Goal: Find specific page/section: Find specific page/section

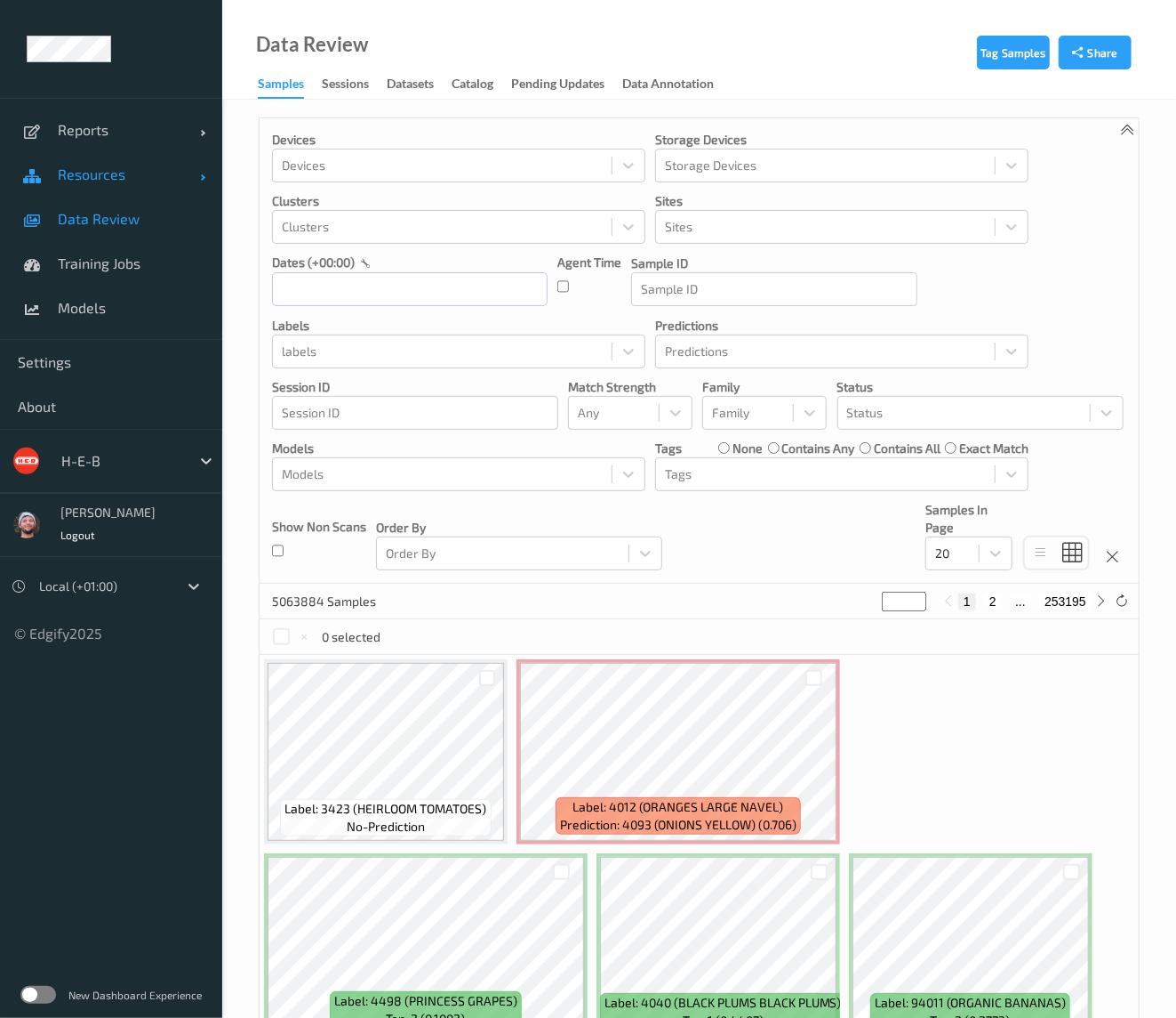
click at [162, 170] on span "Resources" at bounding box center [129, 174] width 143 height 18
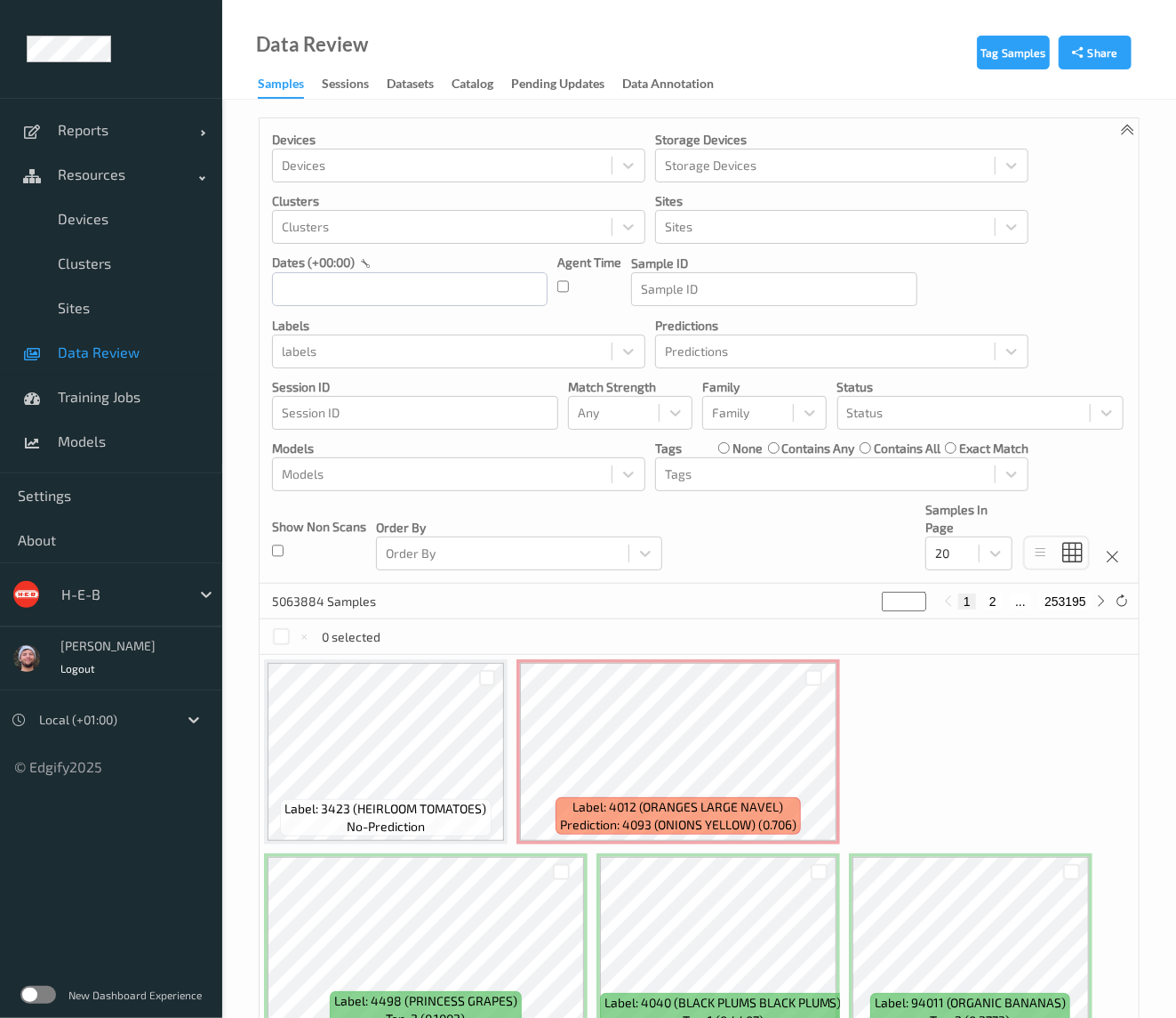
click at [121, 580] on div "H-E-B" at bounding box center [121, 594] width 138 height 29
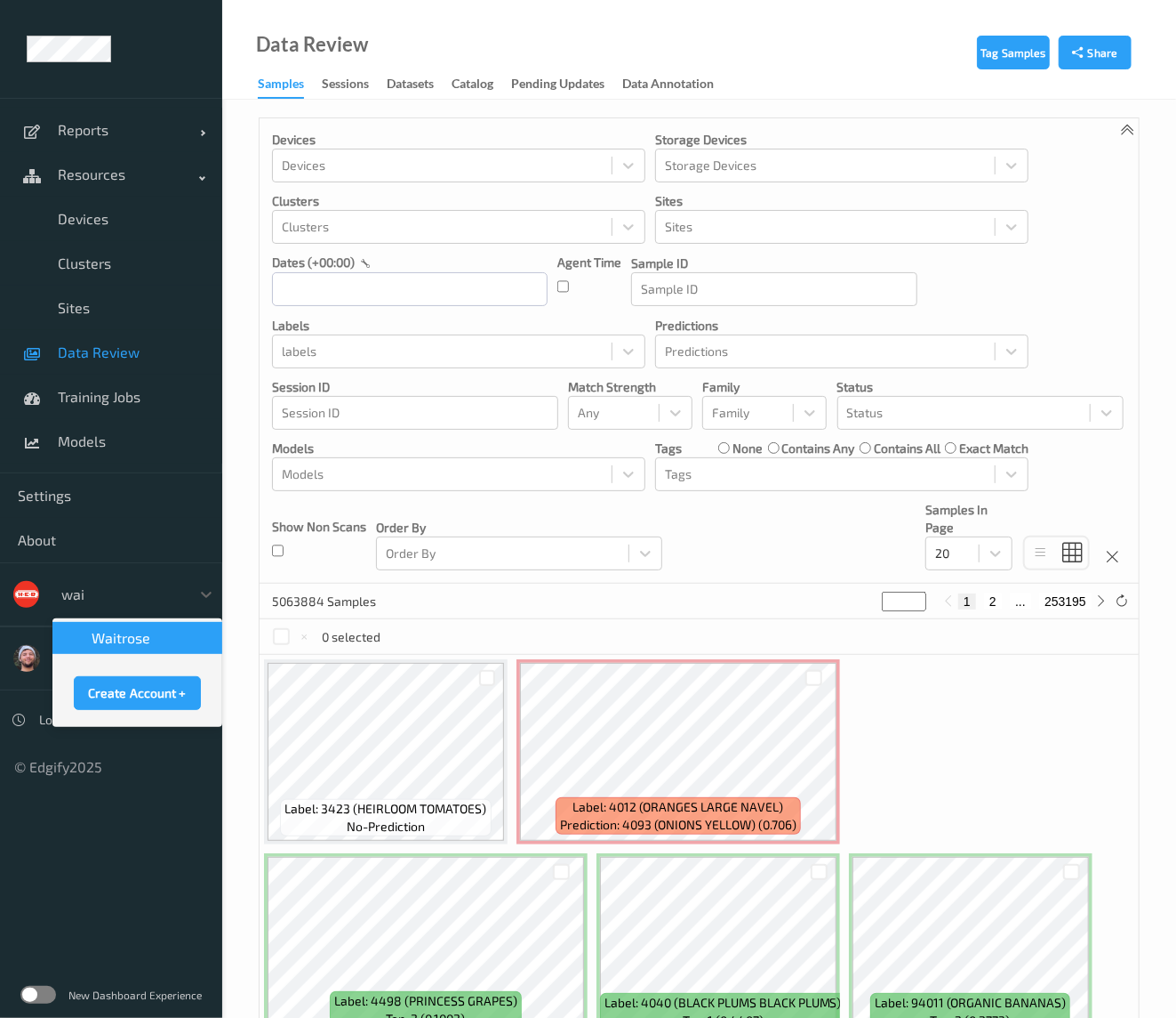
type input "wait"
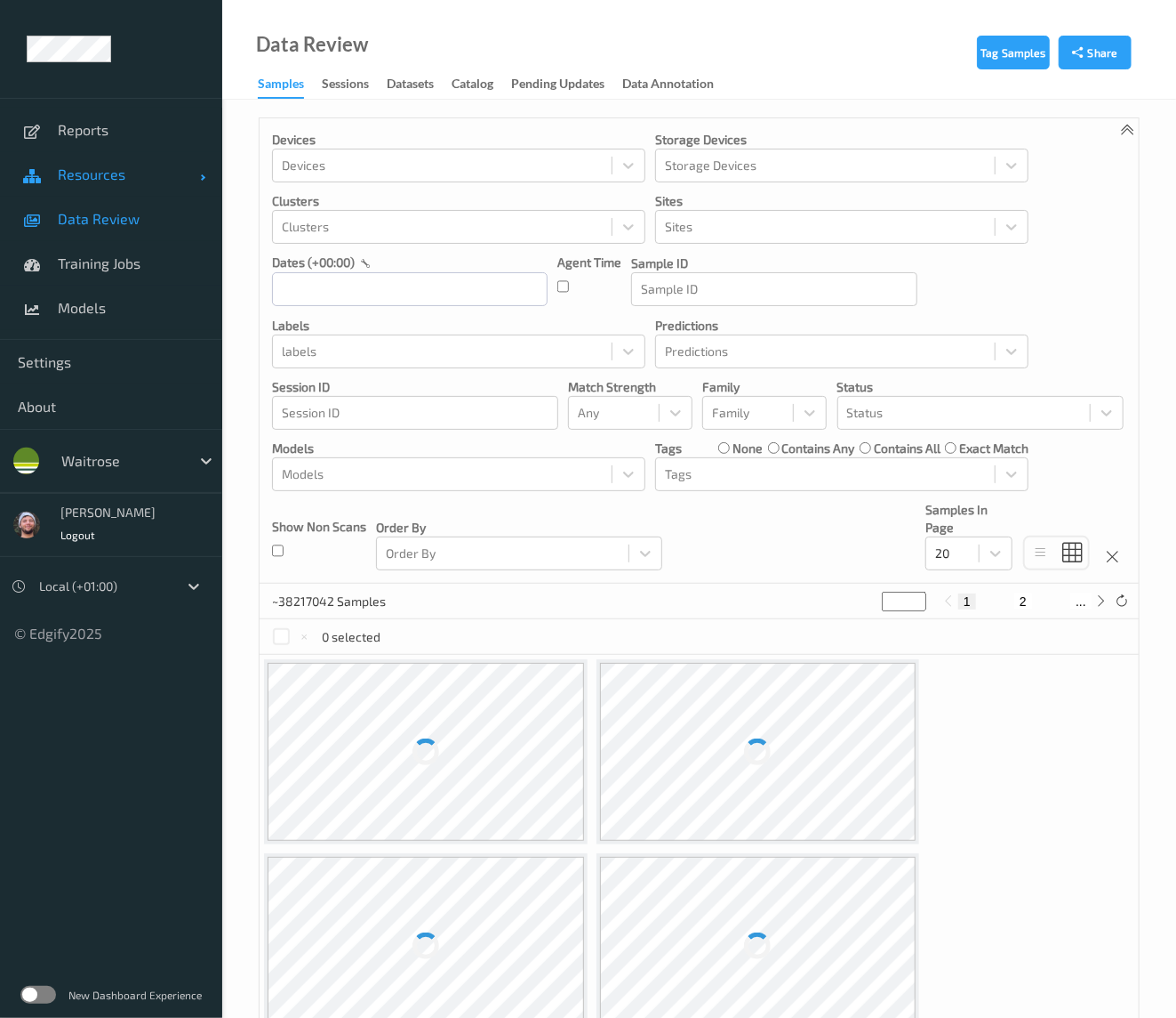
click at [124, 195] on link "Resources" at bounding box center [111, 174] width 222 height 44
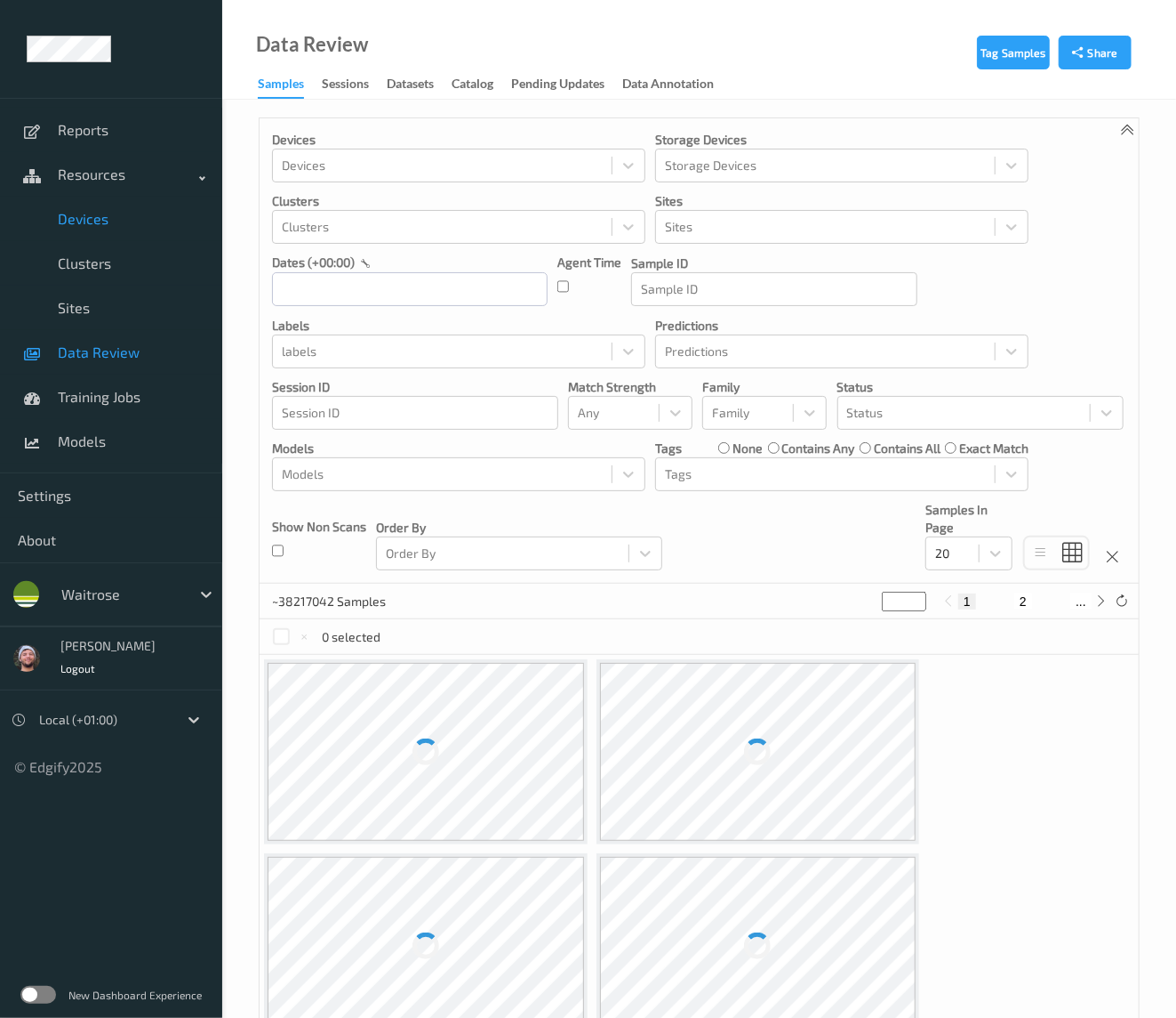
click at [135, 225] on span "Devices" at bounding box center [131, 219] width 146 height 18
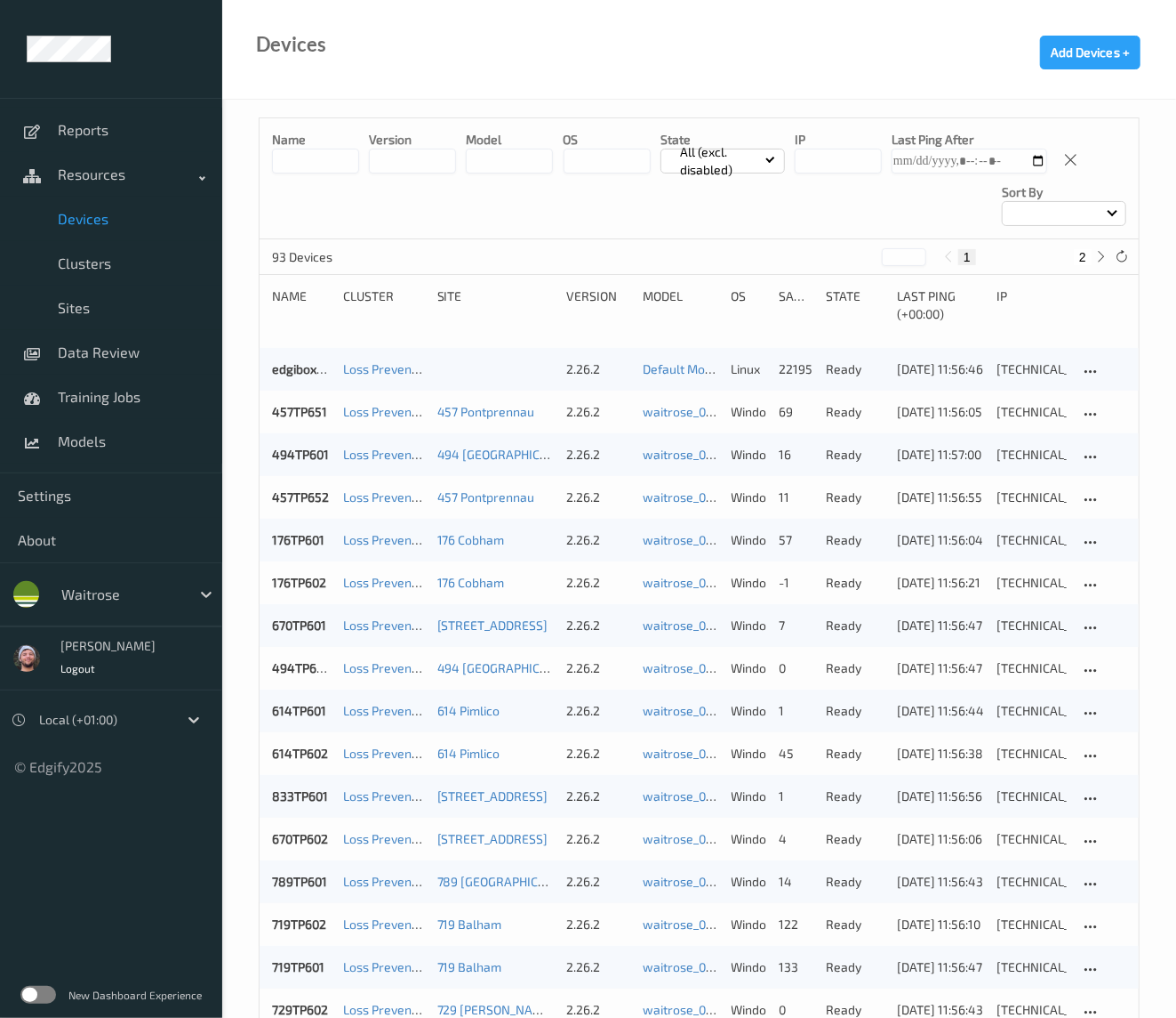
click at [32, 1000] on label at bounding box center [38, 994] width 35 height 18
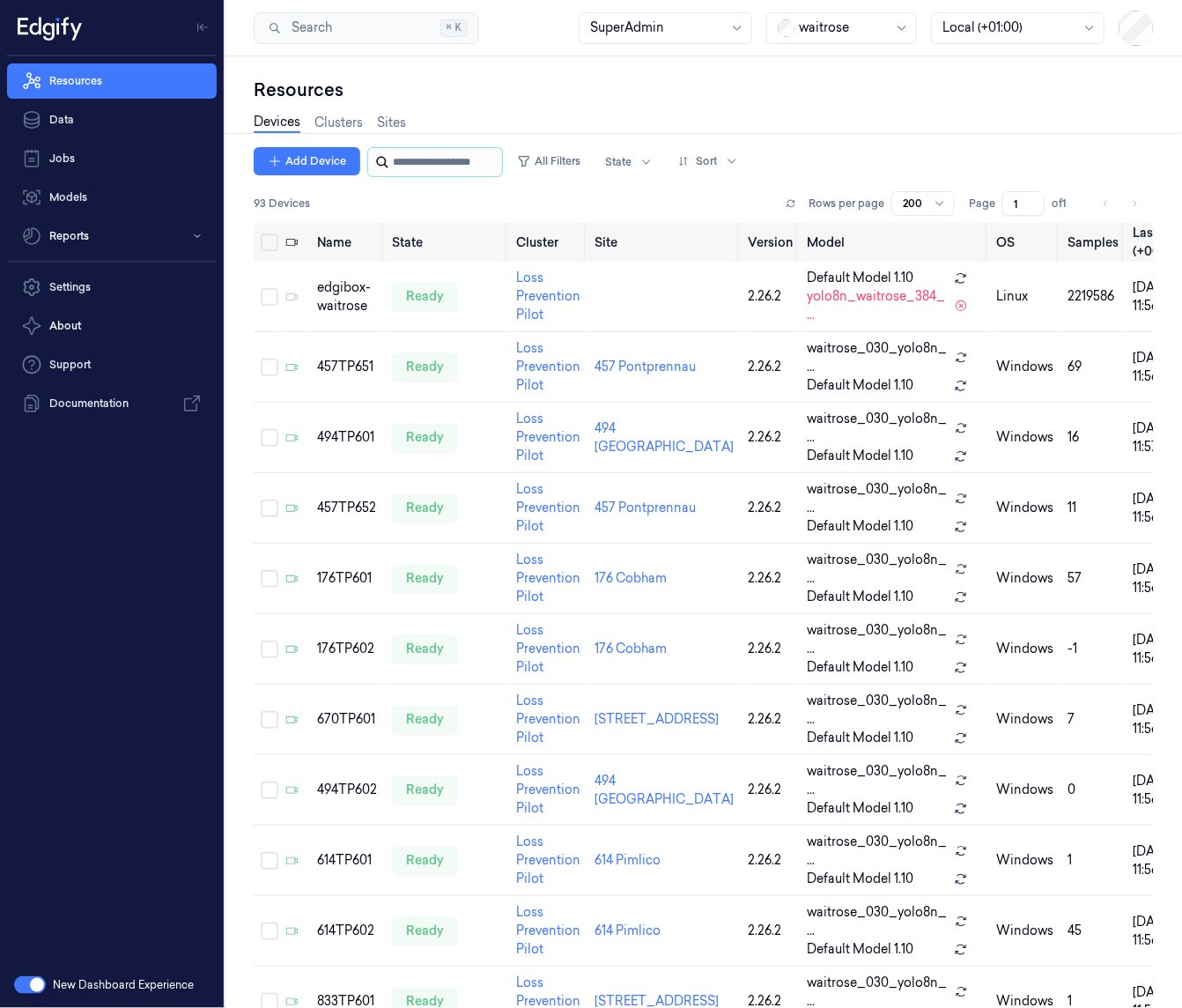
click at [433, 165] on input "string" at bounding box center [445, 161] width 105 height 28
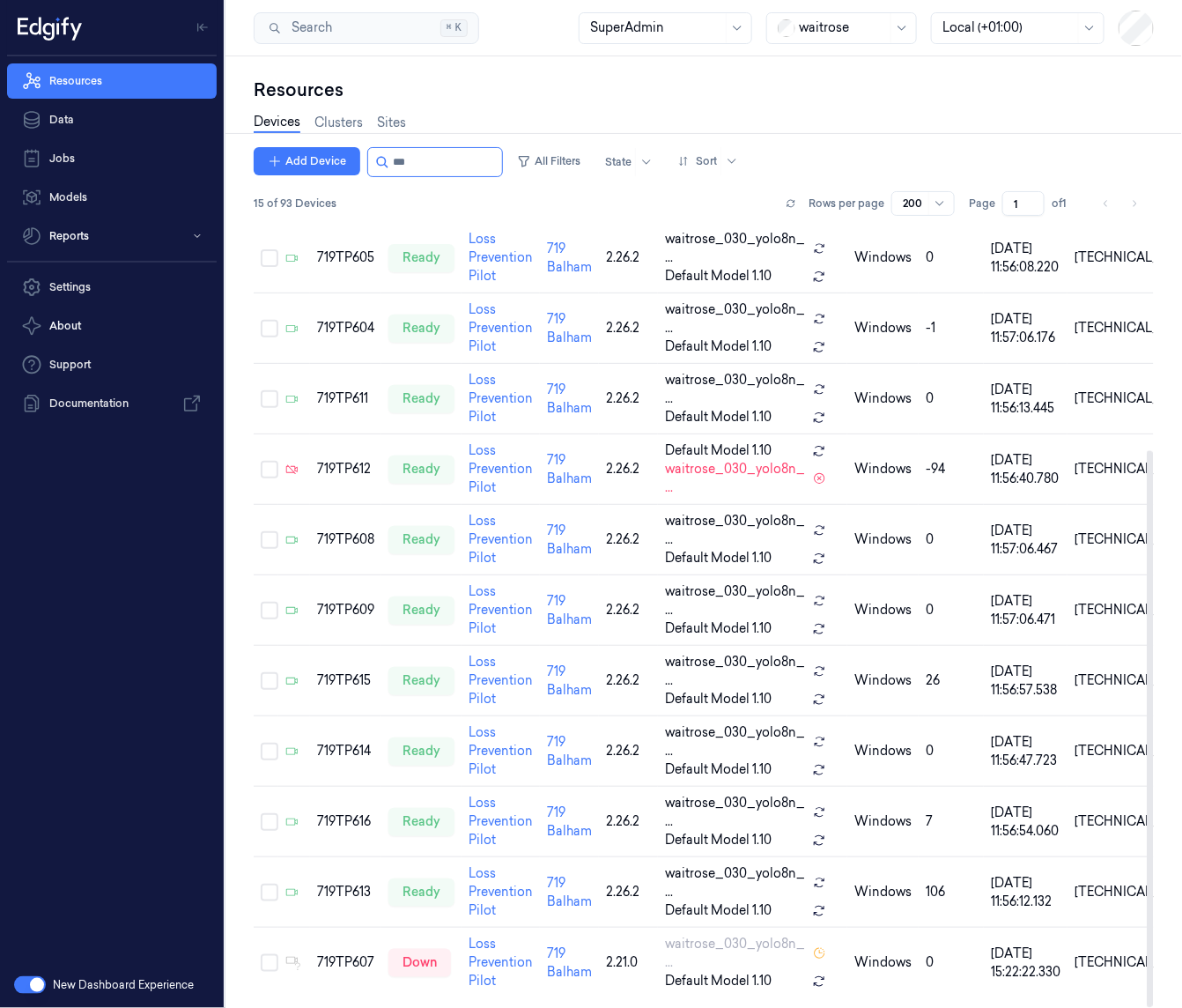
scroll to position [321, 0]
click at [437, 161] on input "string" at bounding box center [445, 161] width 105 height 28
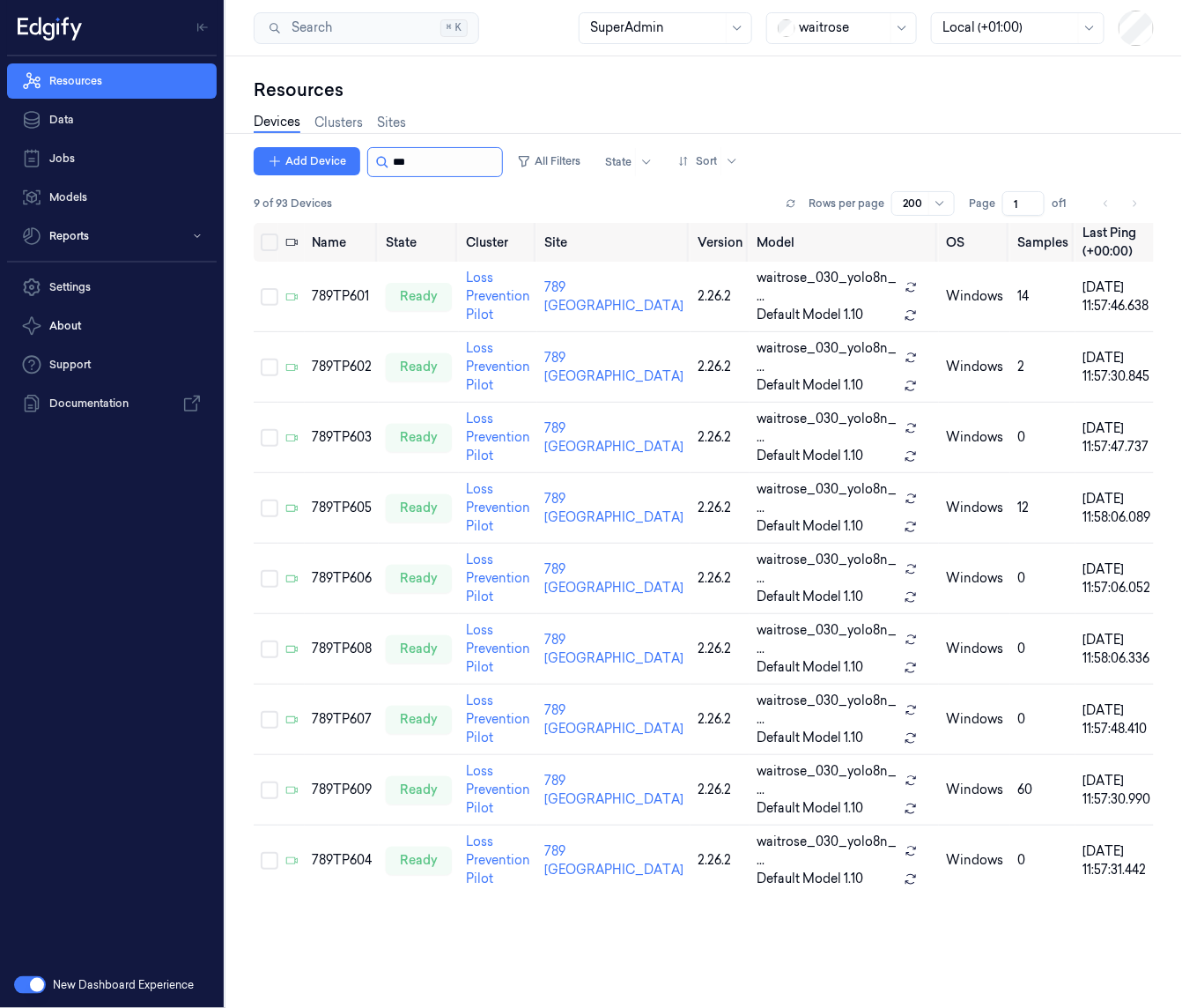
click at [404, 164] on input "string" at bounding box center [445, 161] width 105 height 28
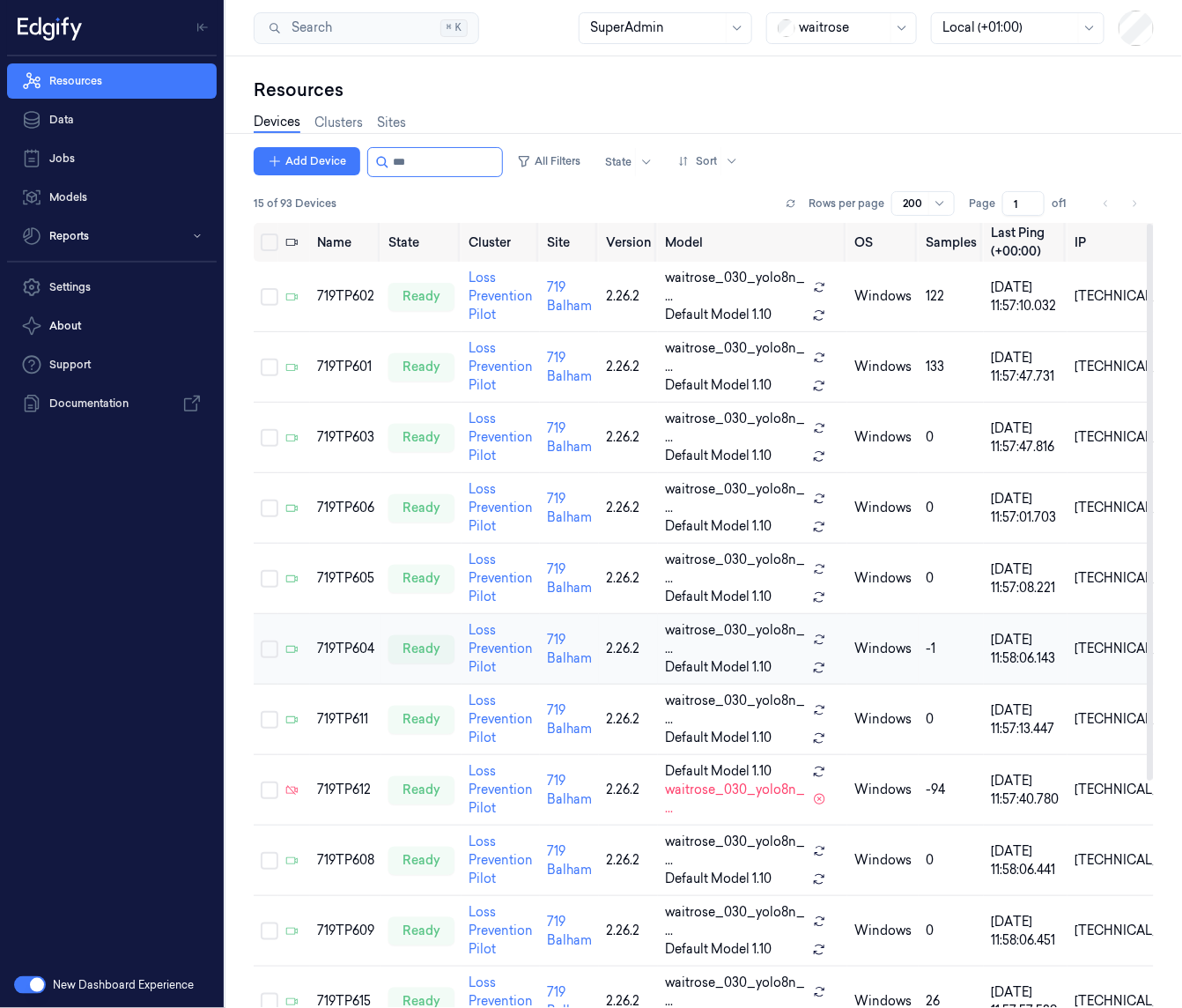
scroll to position [321, 0]
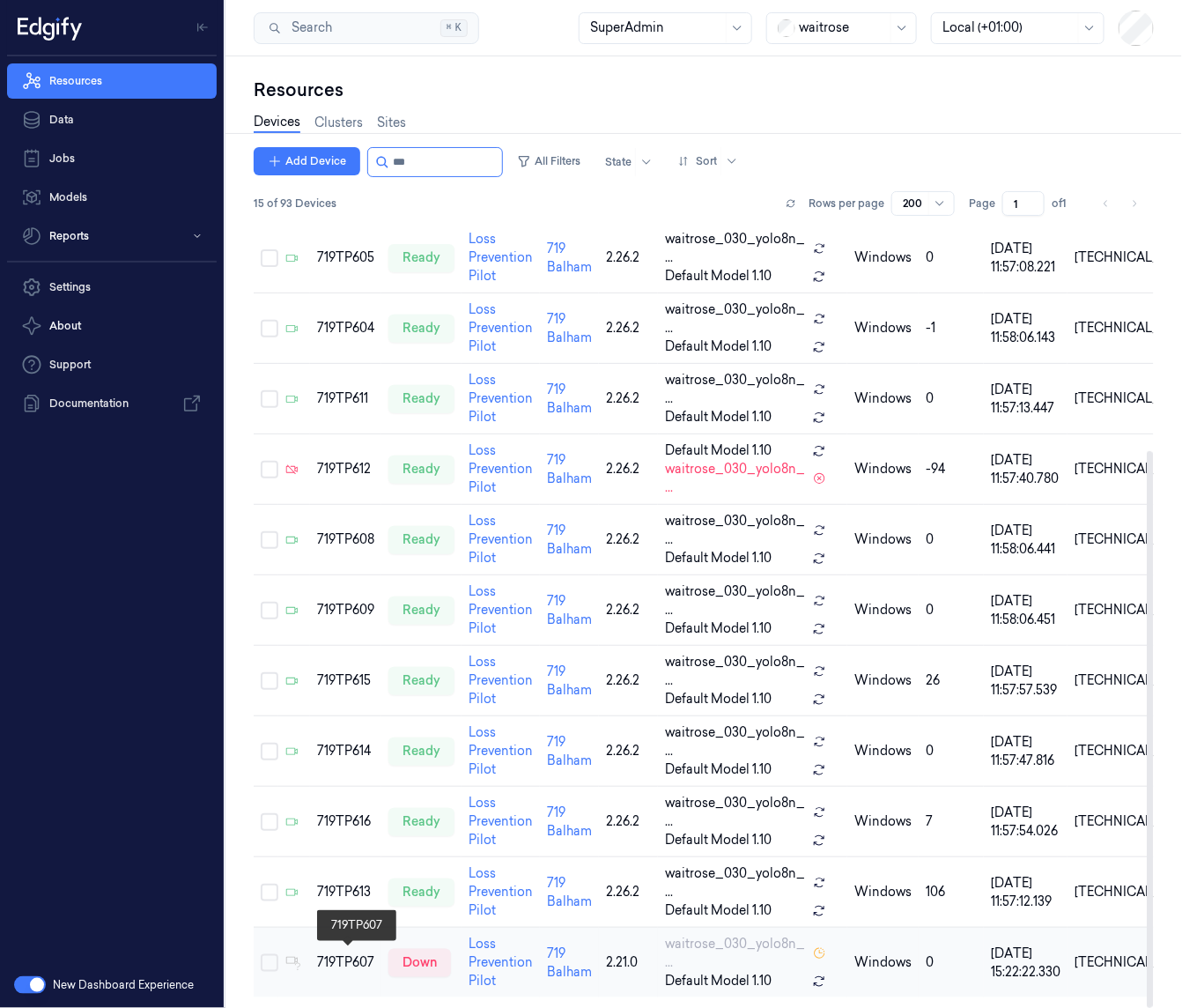
type input "***"
click at [338, 963] on div "719TP607" at bounding box center [346, 962] width 57 height 18
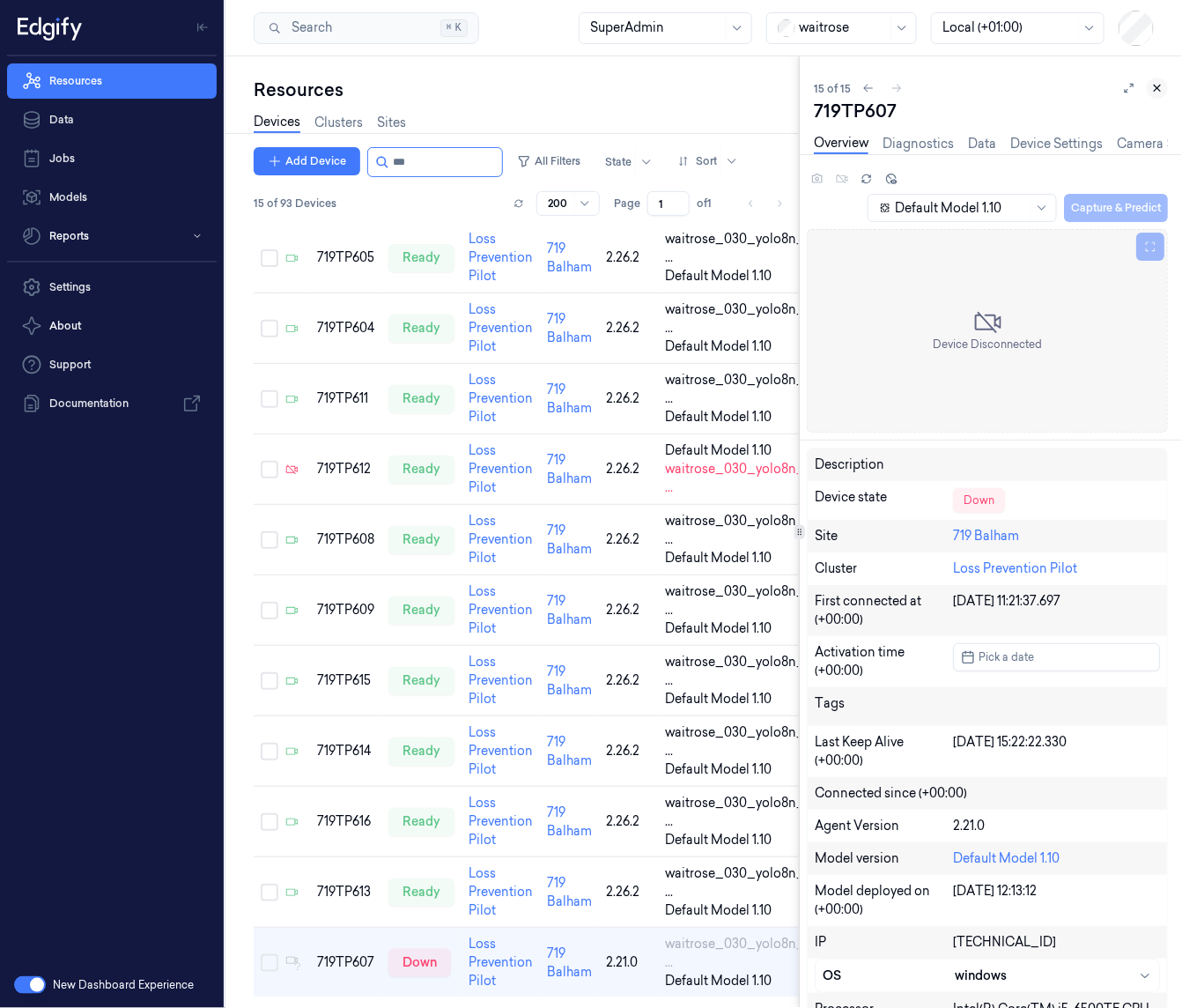
click at [1156, 89] on icon at bounding box center [1157, 88] width 6 height 6
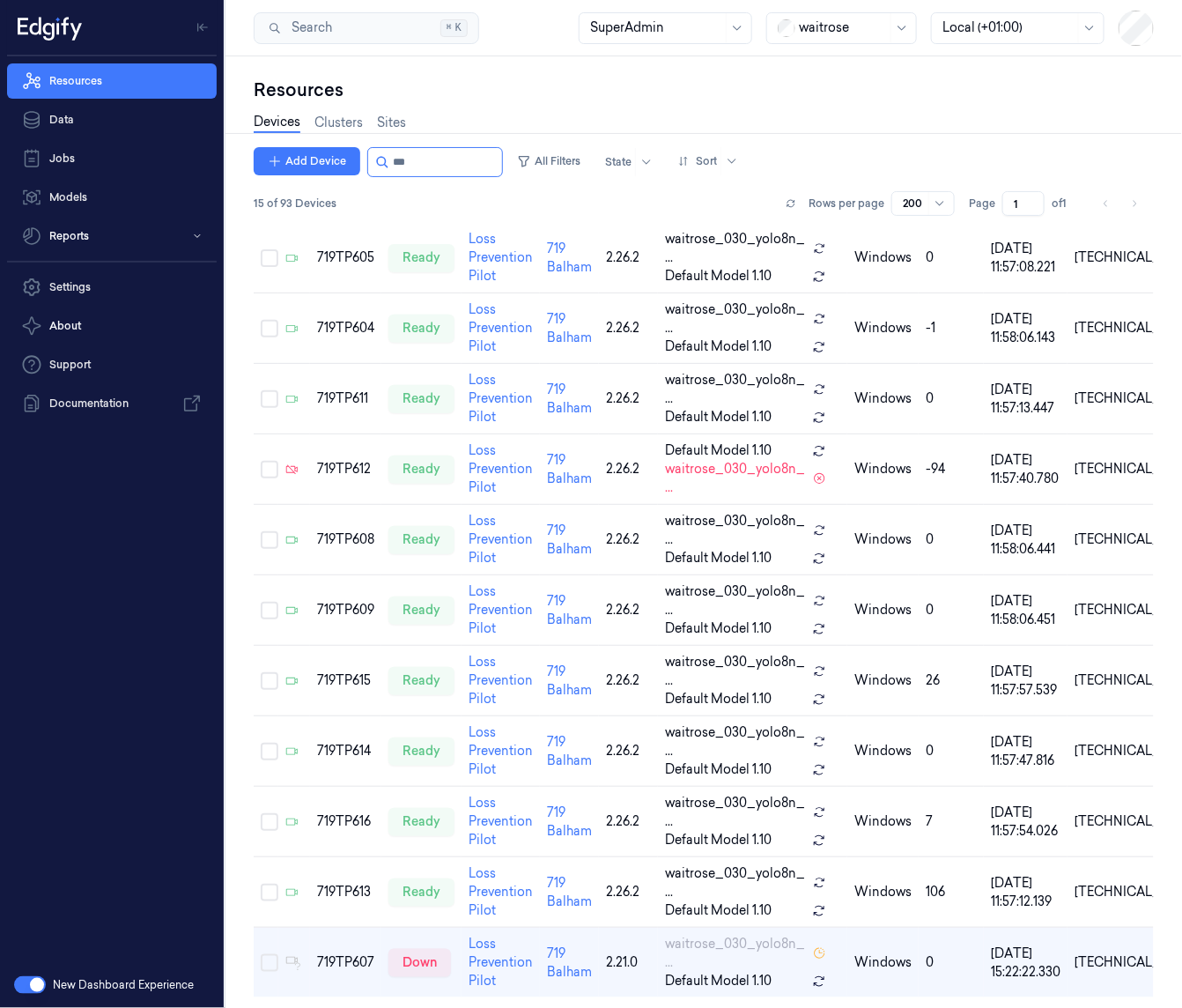
click at [11, 514] on div "Resources Data Jobs Models Reports Settings About Support Documentation" at bounding box center [112, 508] width 224 height 905
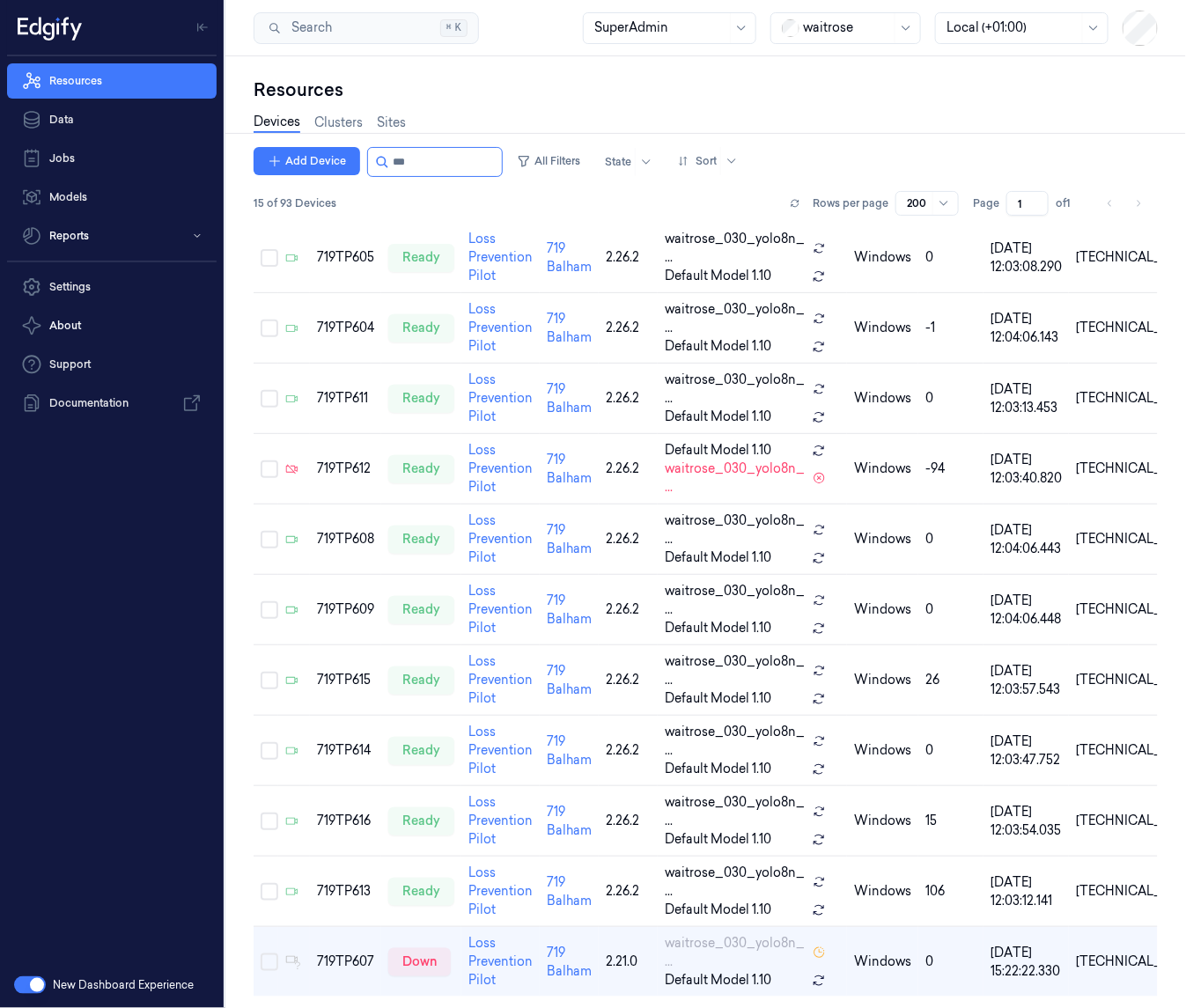
scroll to position [320, 0]
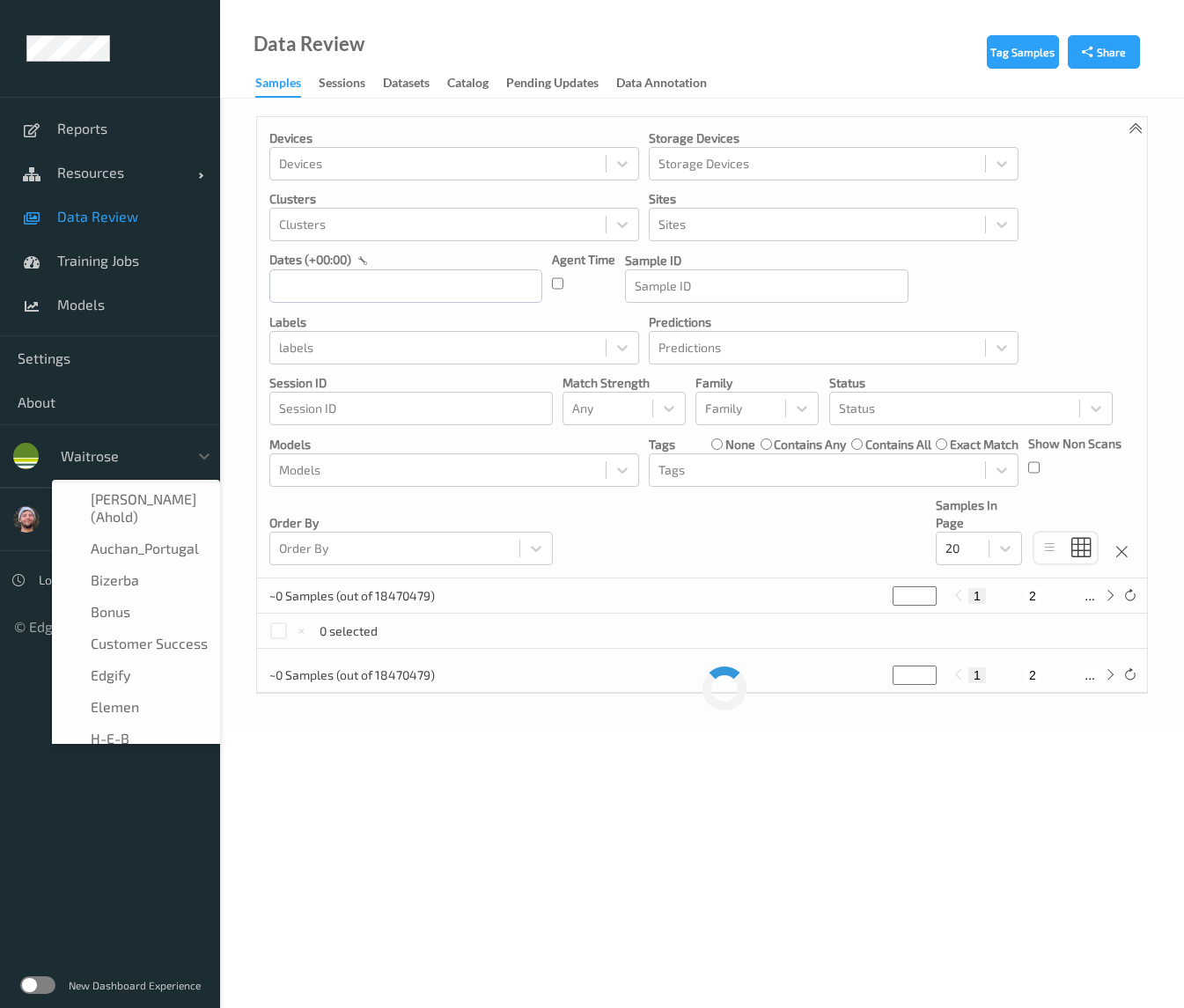
click at [88, 450] on div at bounding box center [120, 455] width 119 height 21
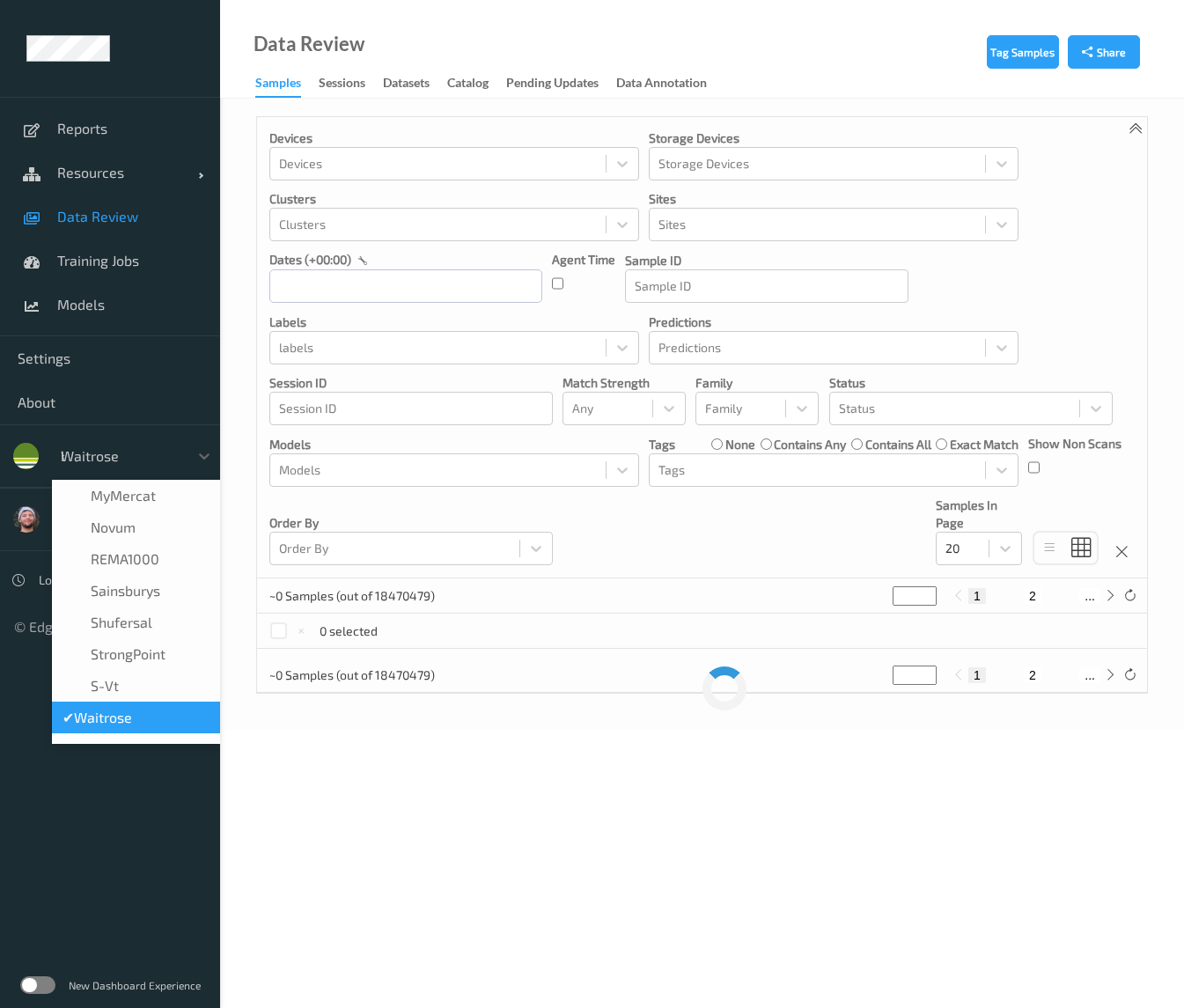
scroll to position [5, 0]
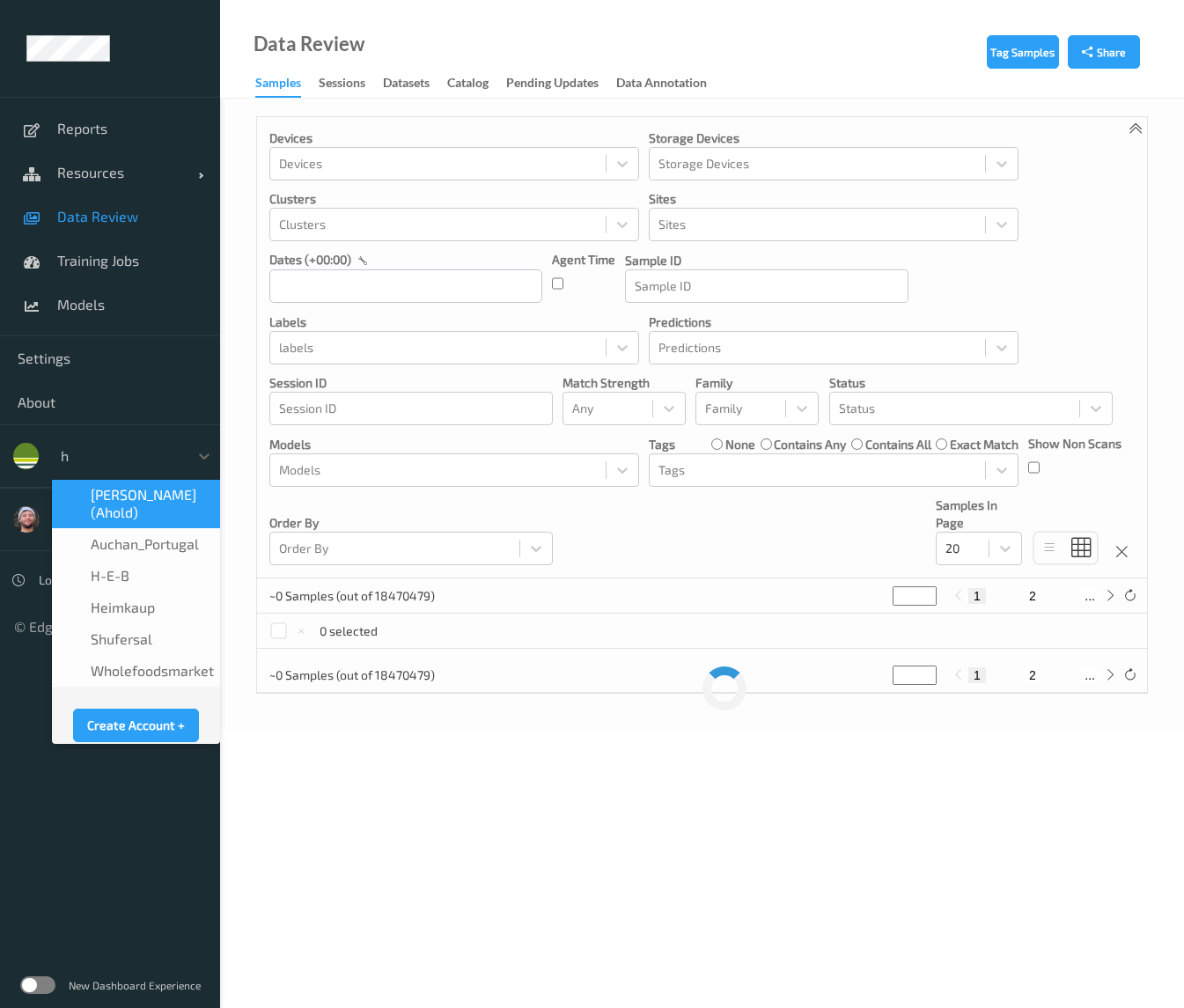
type input "h-"
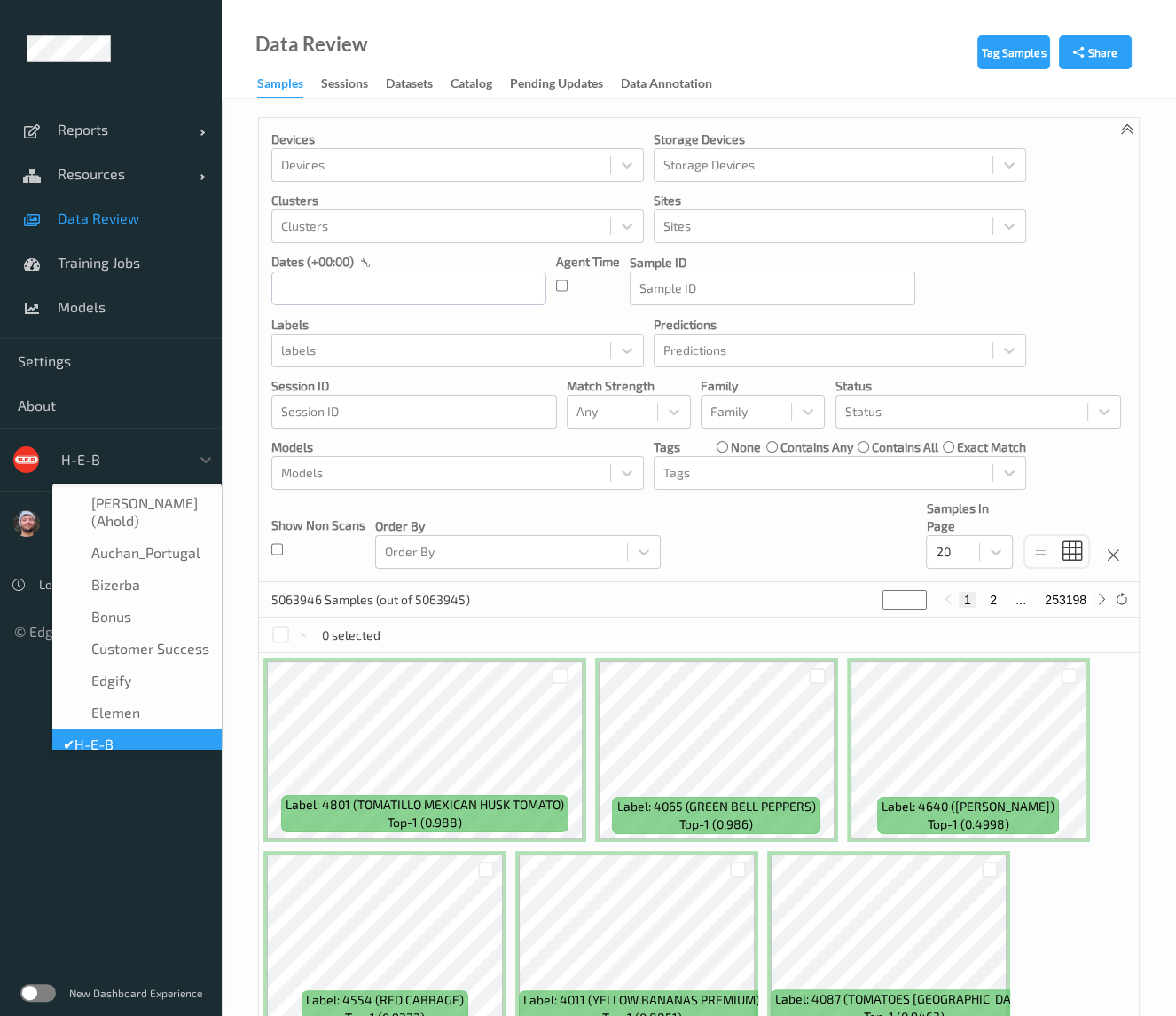
click at [85, 459] on div at bounding box center [121, 459] width 120 height 21
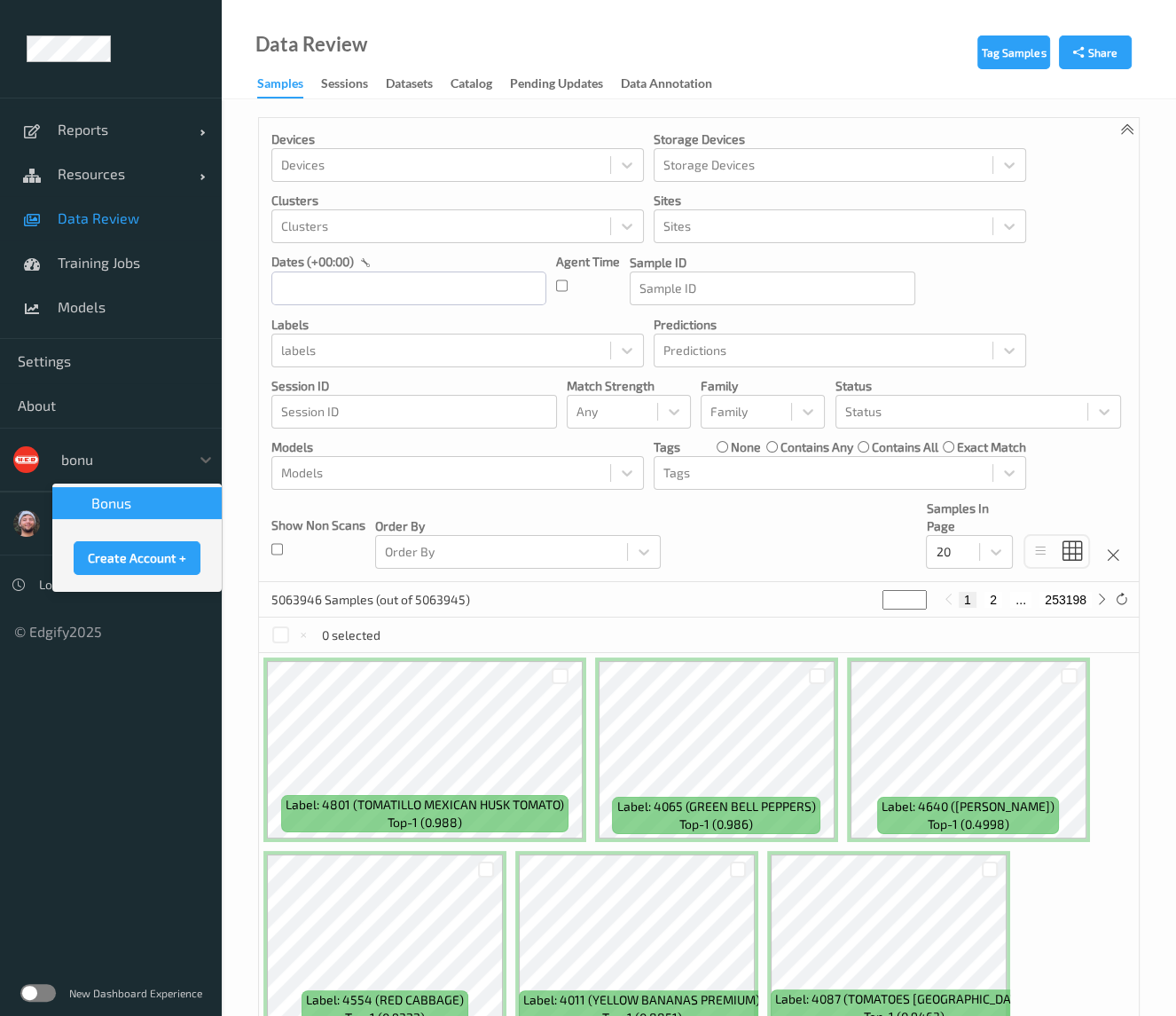
type input "bonu"
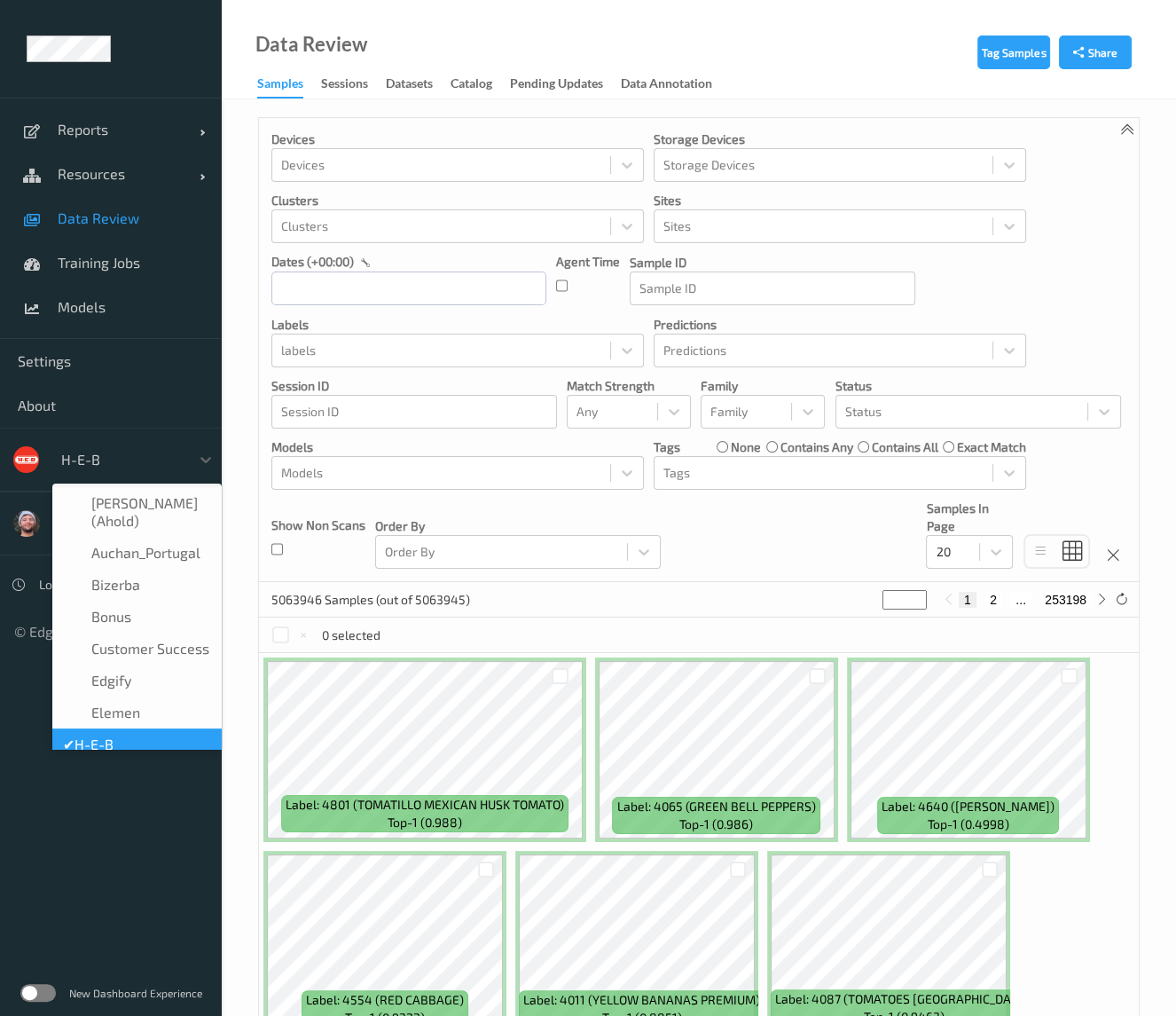
click at [133, 463] on div at bounding box center [121, 459] width 120 height 21
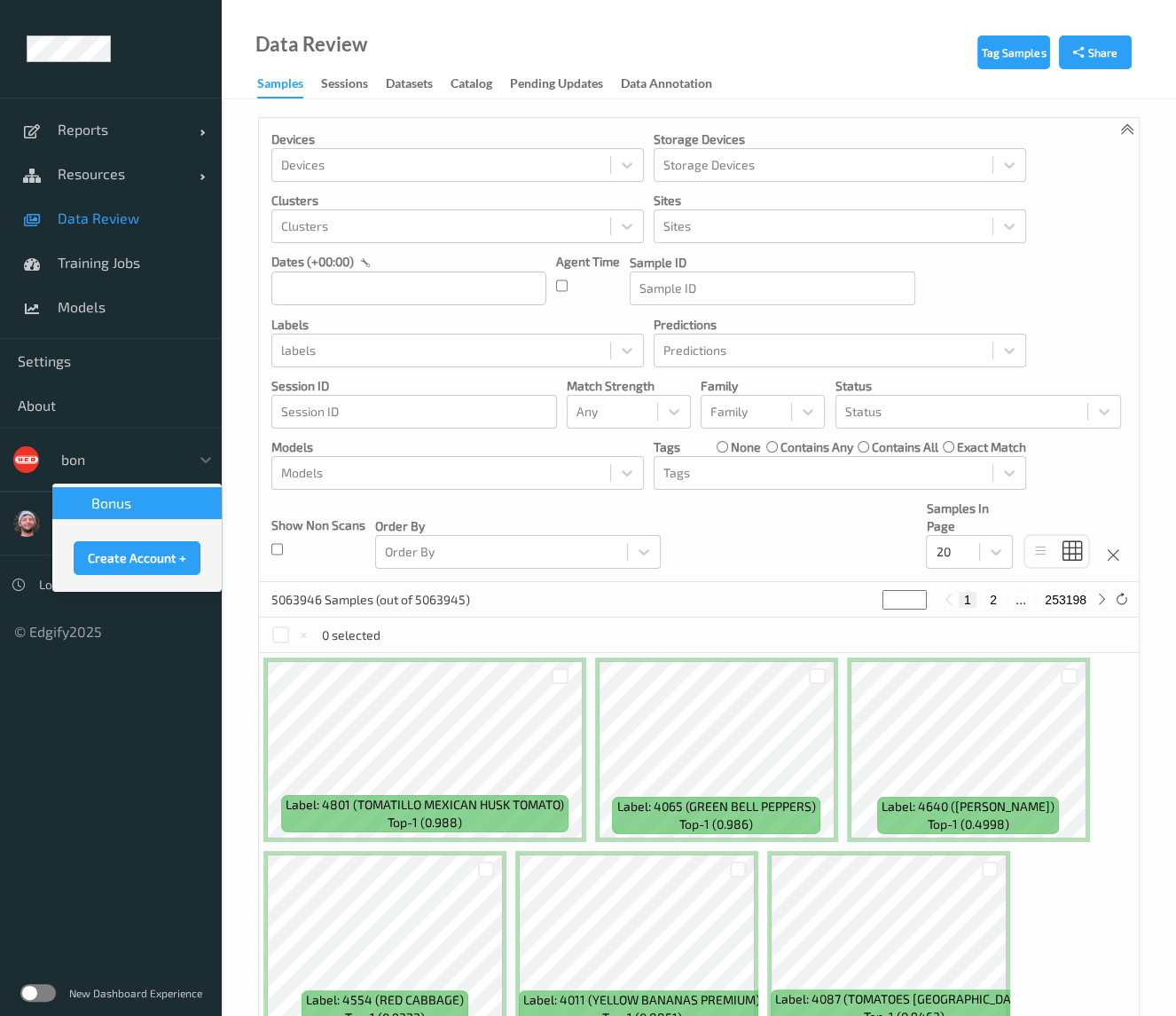
type input "bonu"
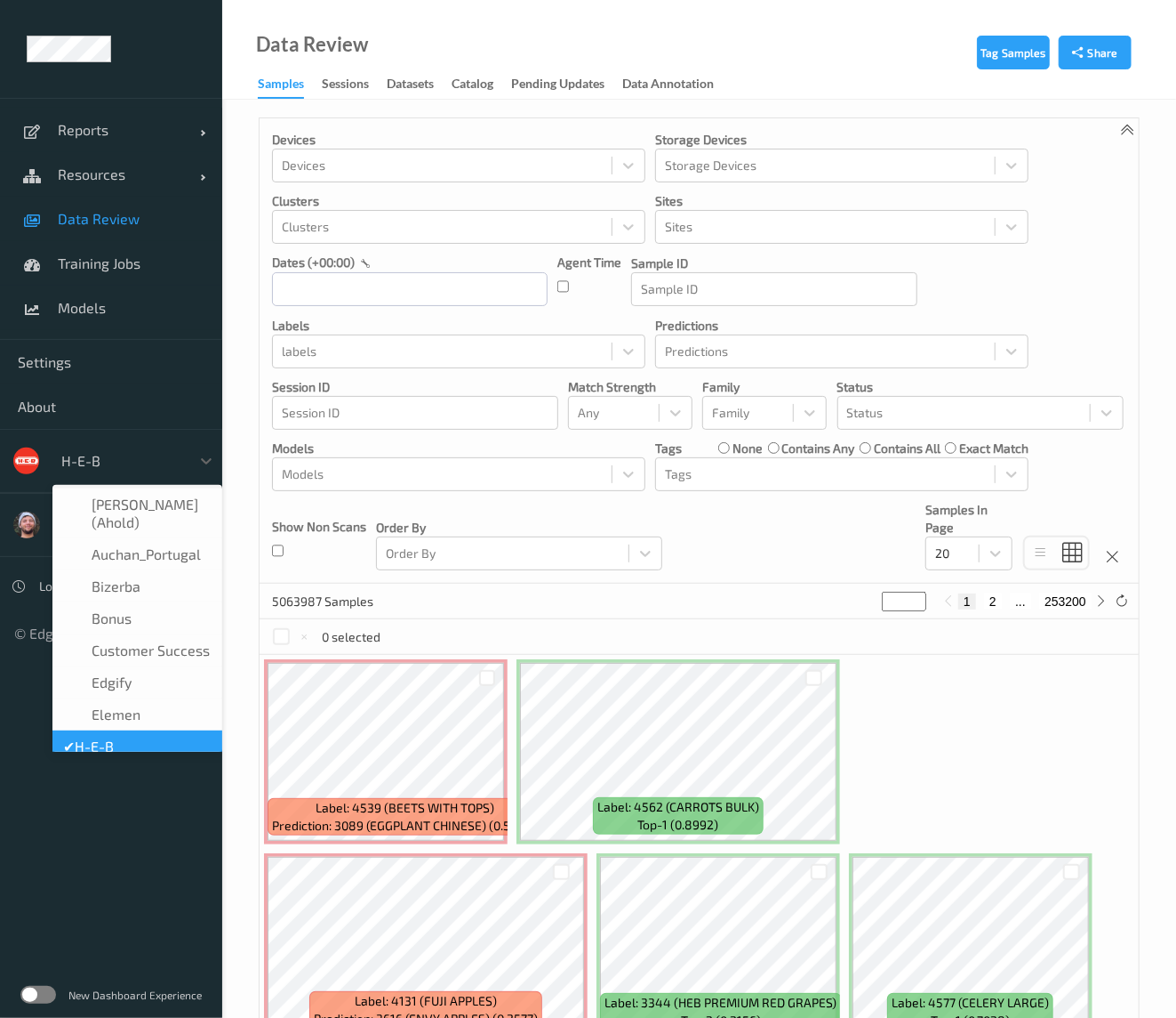
click at [132, 446] on div "H-E-B" at bounding box center [121, 460] width 138 height 29
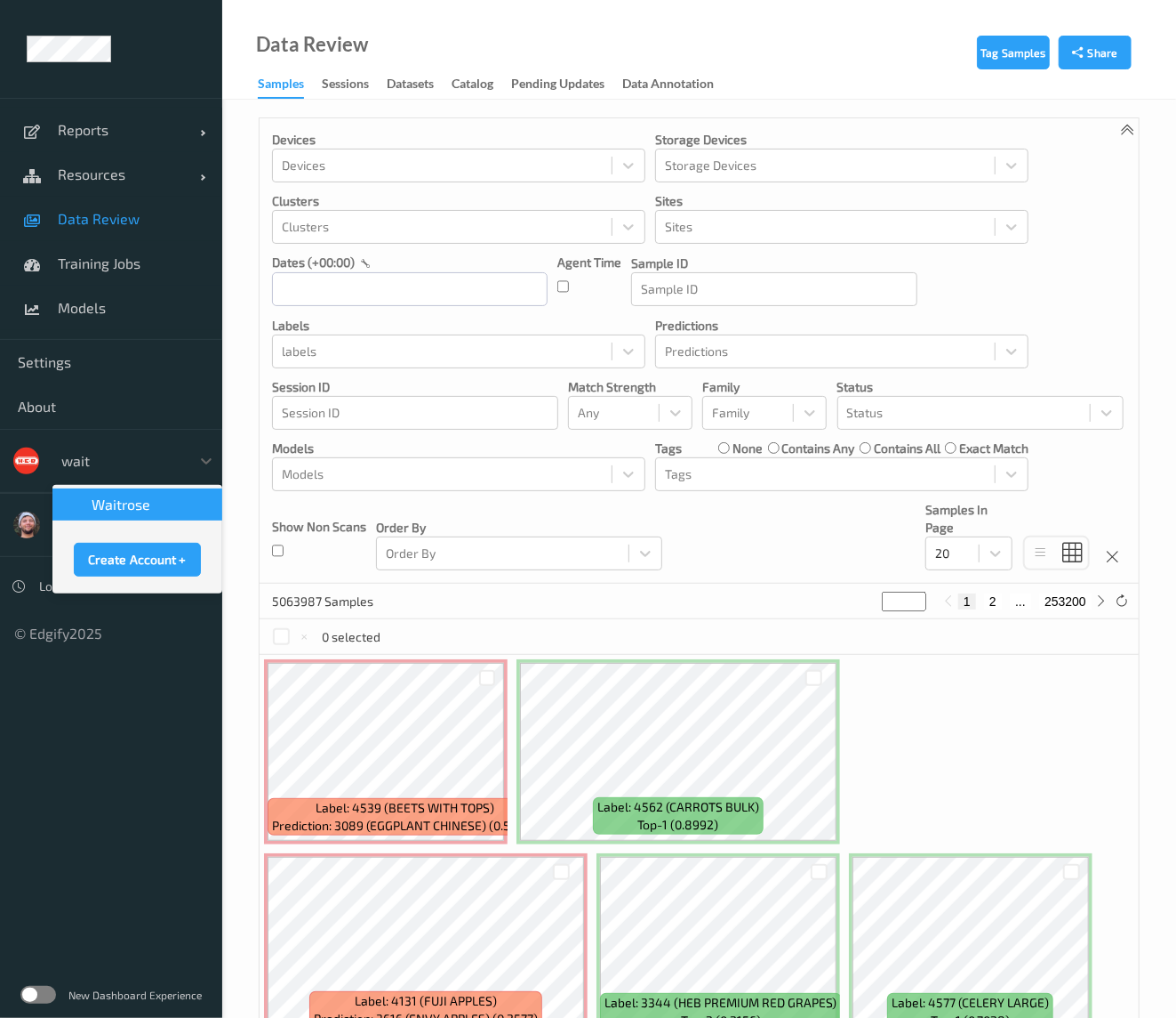
type input "waitr"
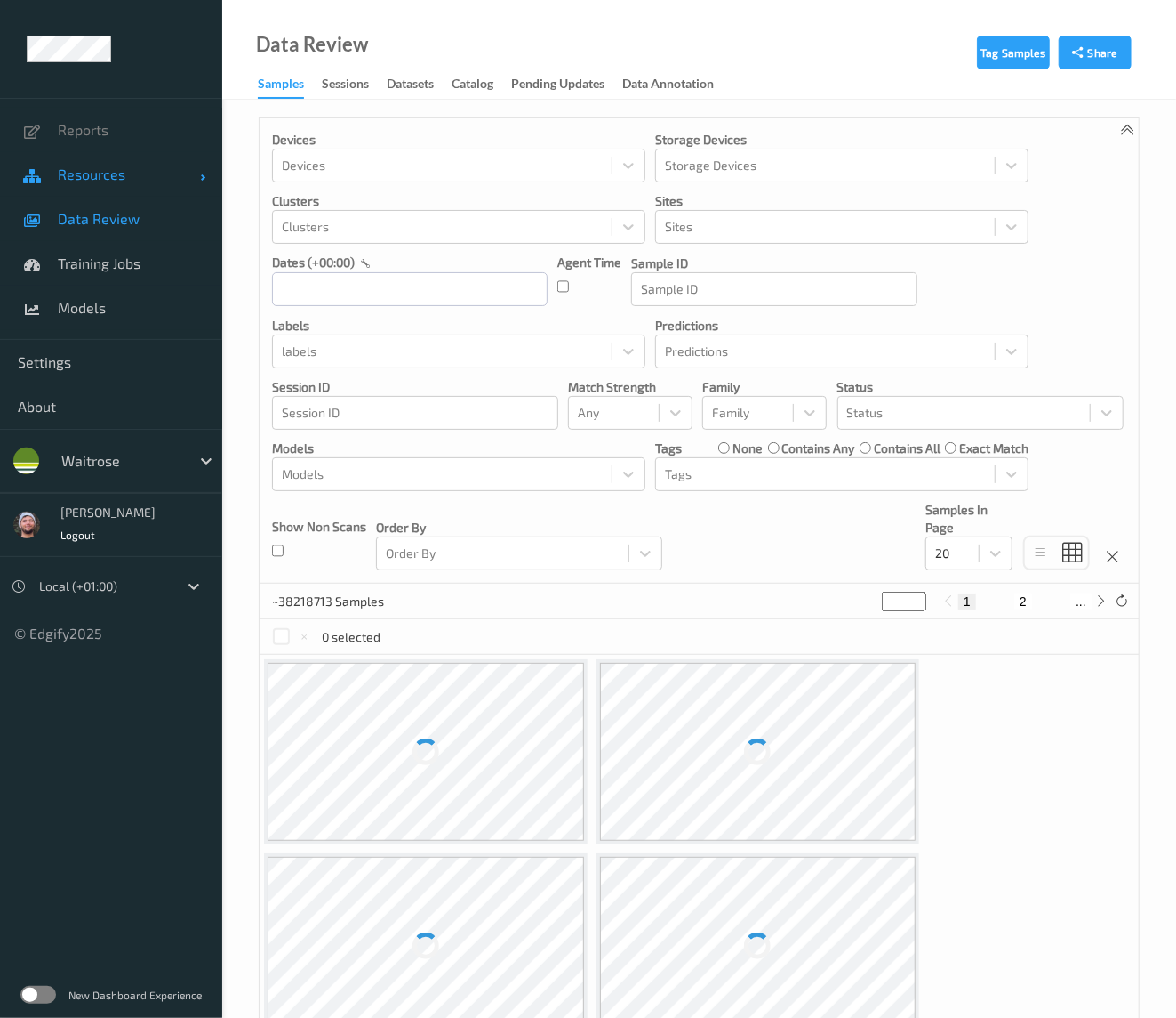
click at [148, 169] on span "Resources" at bounding box center [129, 174] width 143 height 18
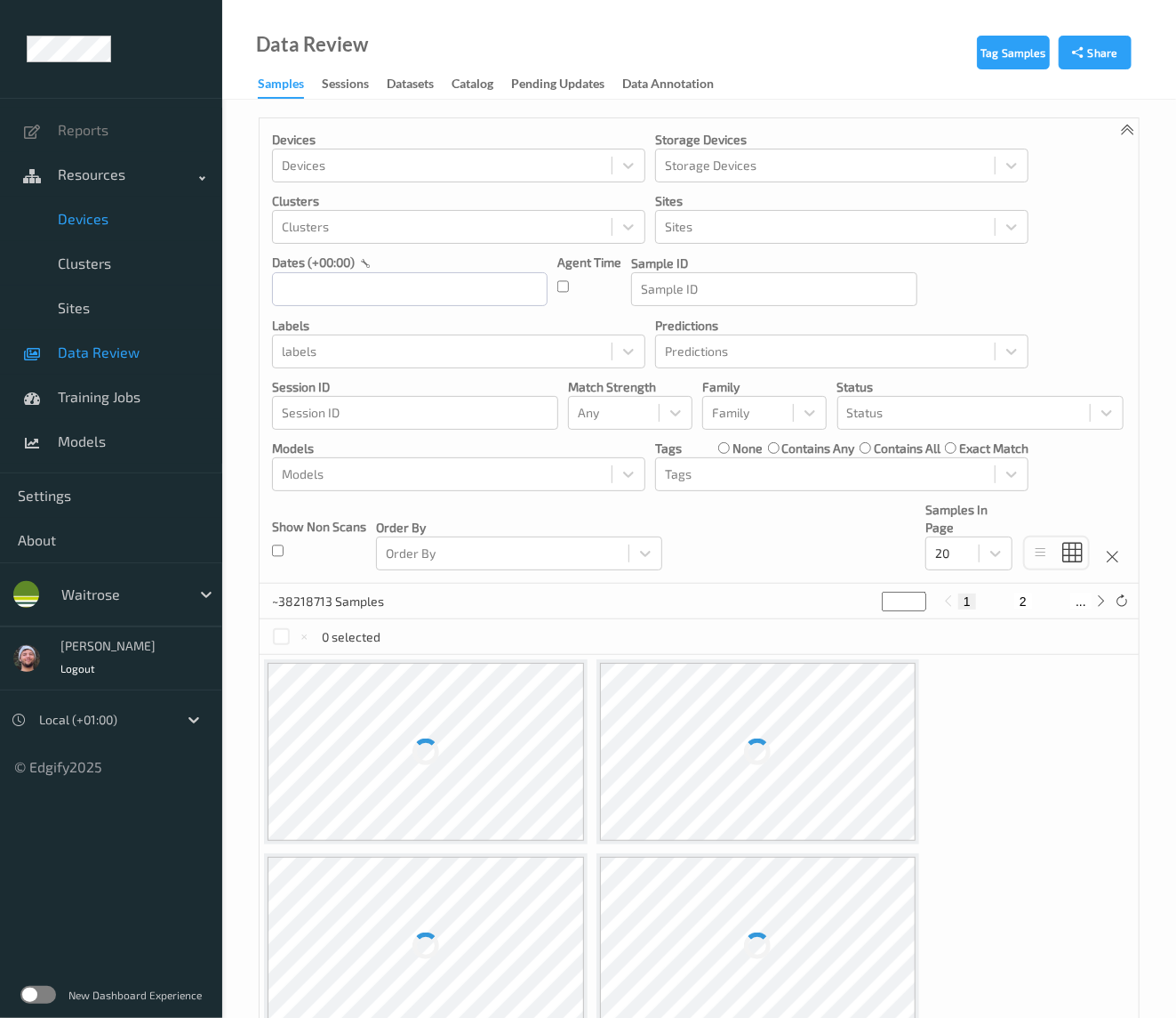
click at [151, 205] on link "Devices" at bounding box center [111, 219] width 222 height 44
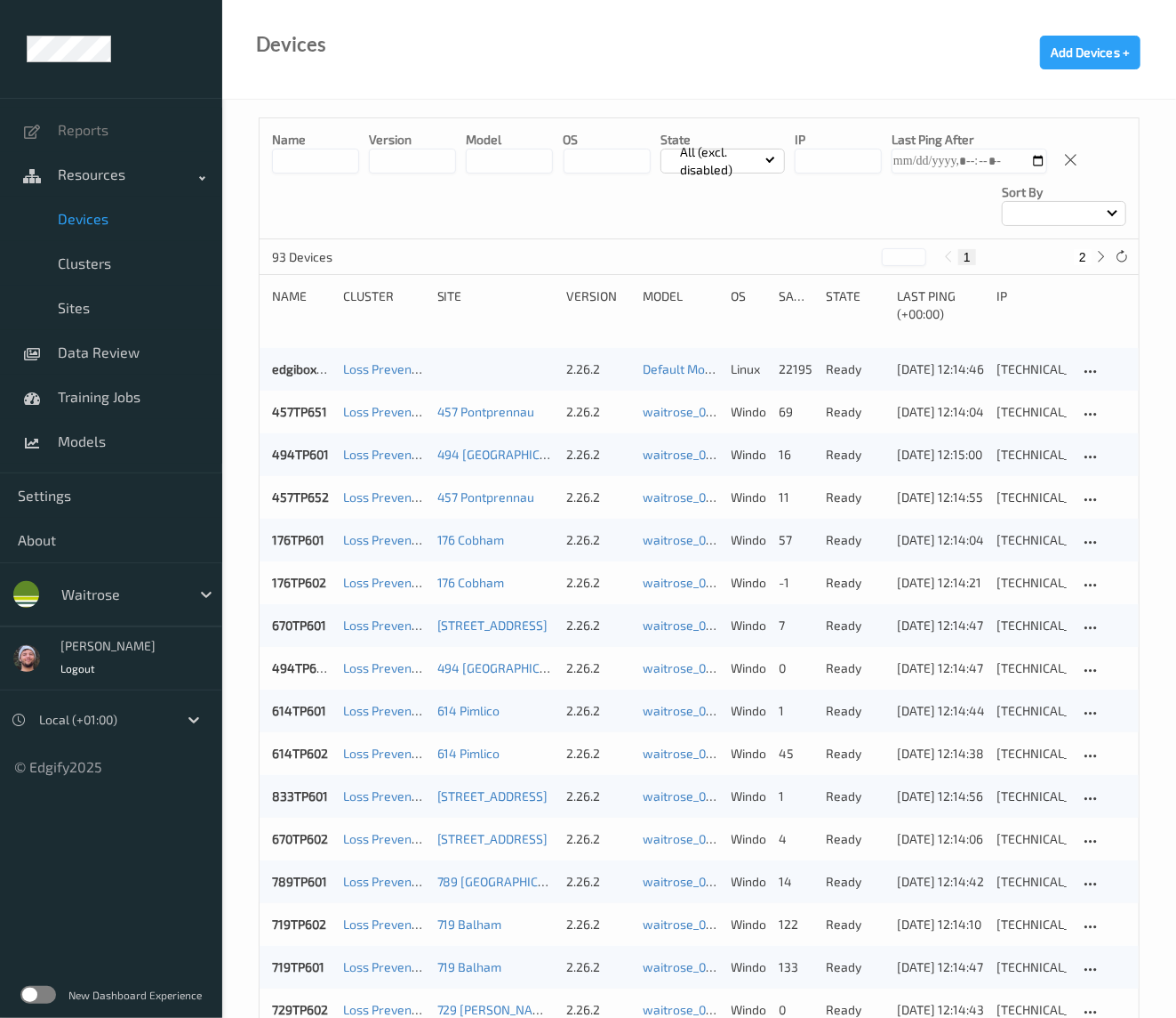
click at [319, 148] on input at bounding box center [316, 160] width 87 height 25
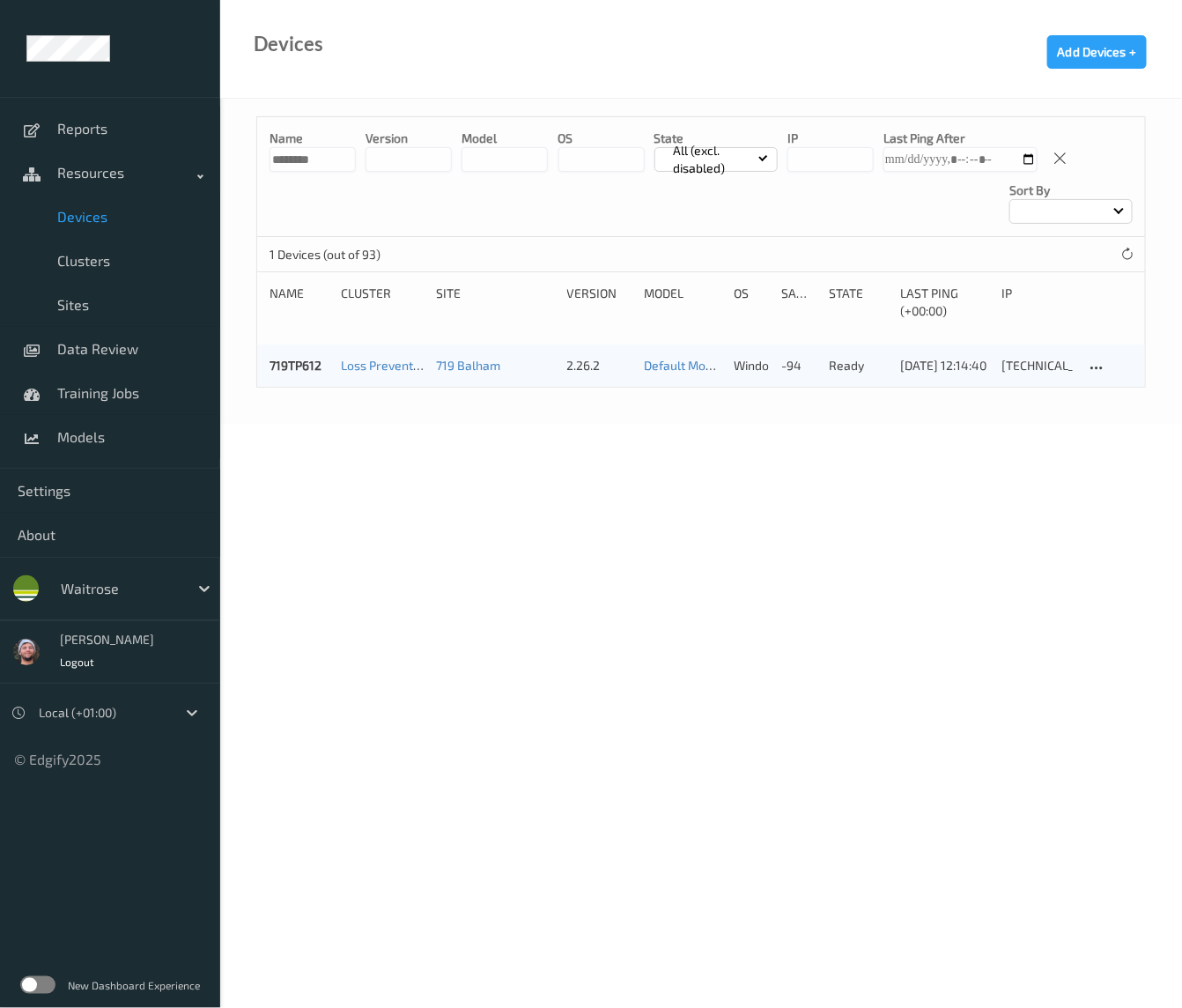
type input "********"
click at [39, 982] on label at bounding box center [38, 984] width 35 height 17
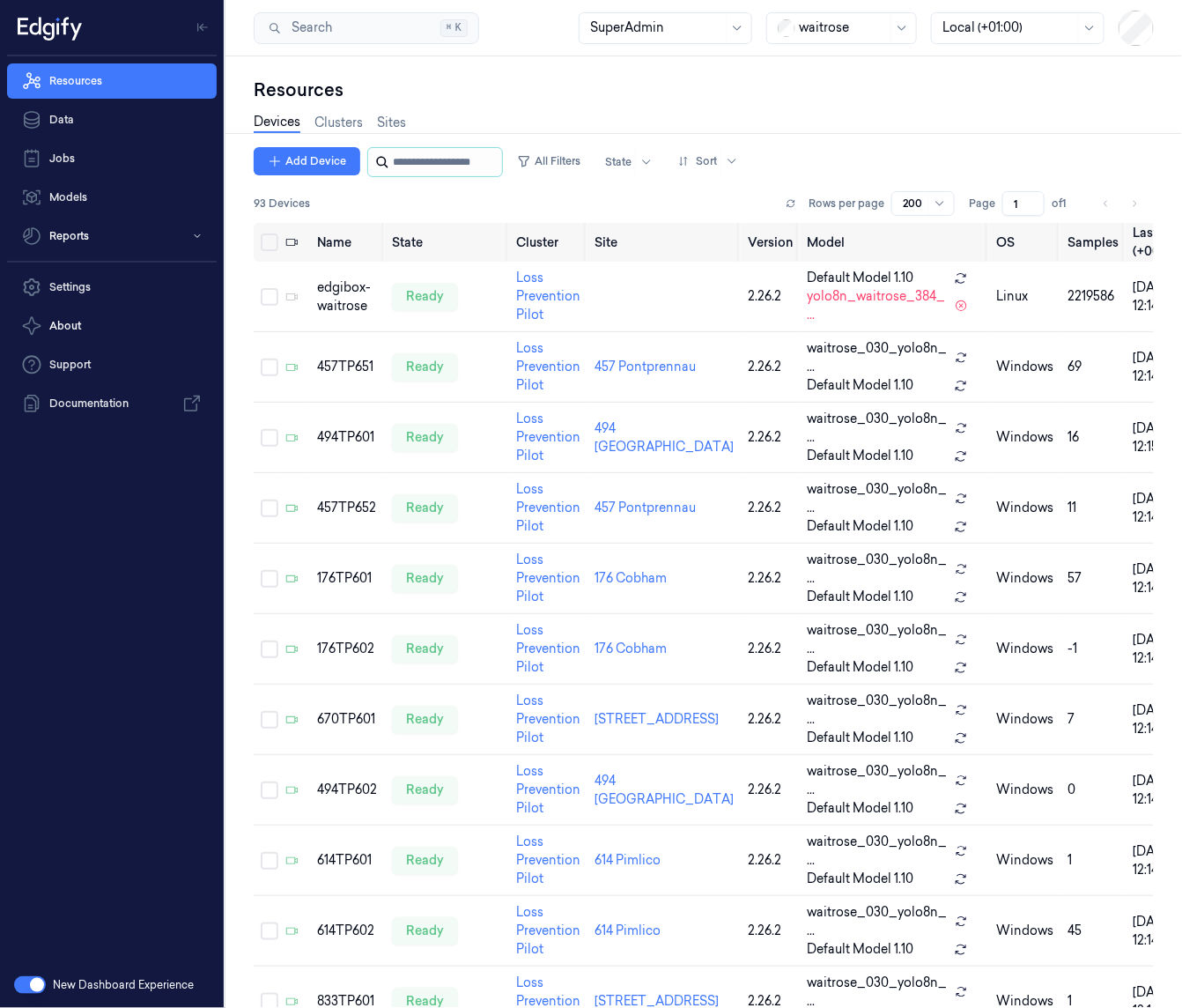
click at [443, 169] on input "string" at bounding box center [445, 161] width 105 height 28
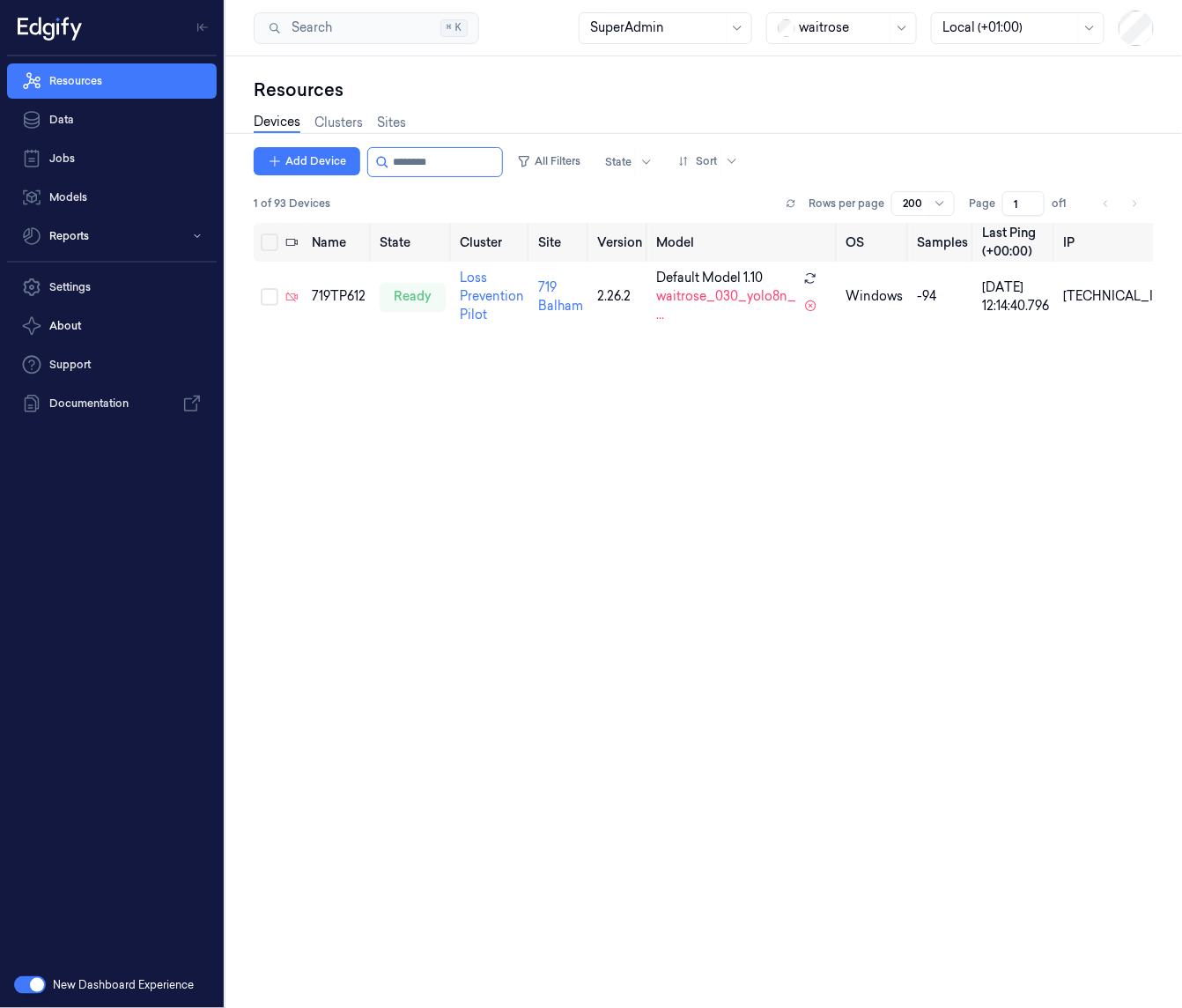
type input "********"
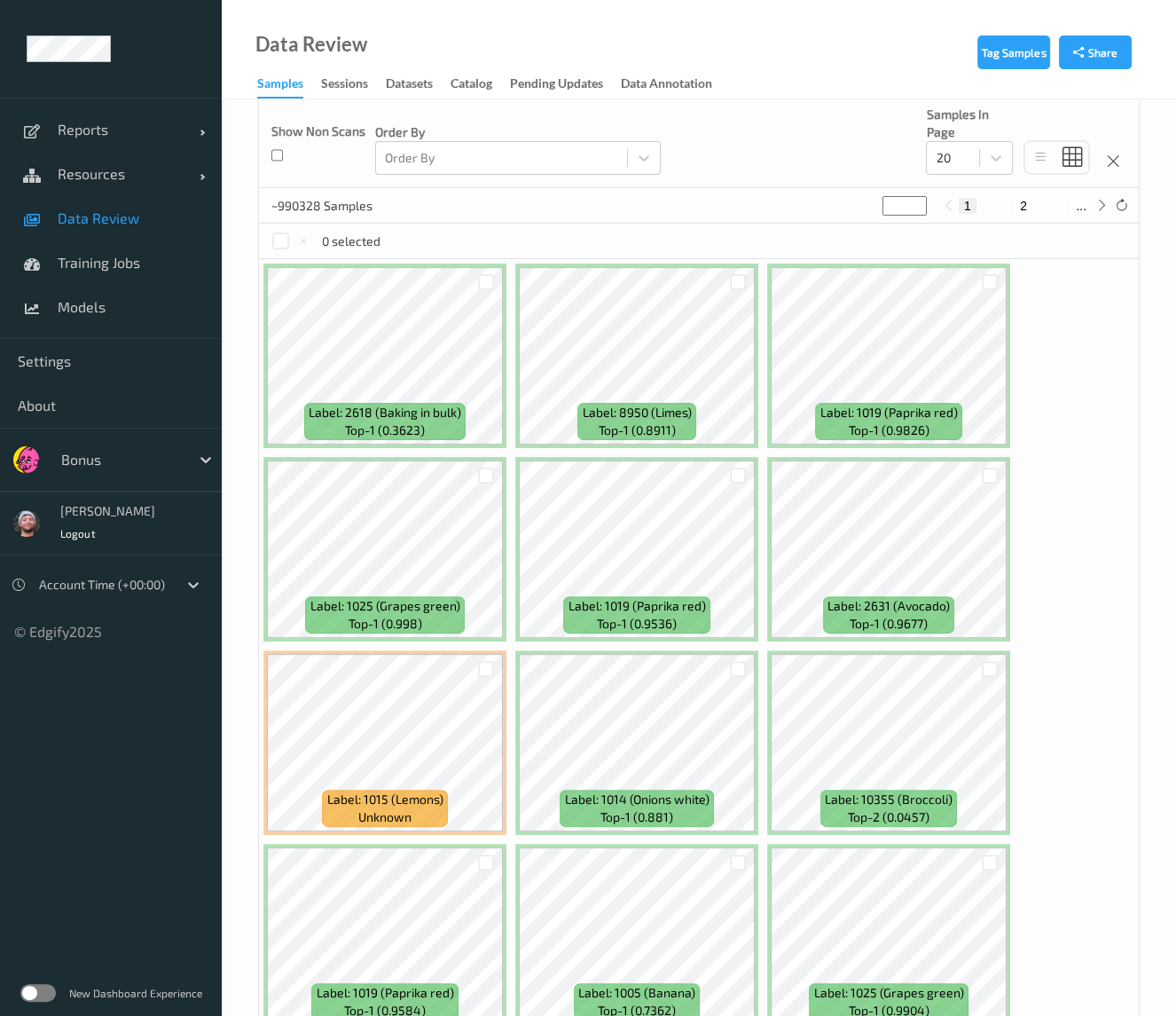
scroll to position [395, 0]
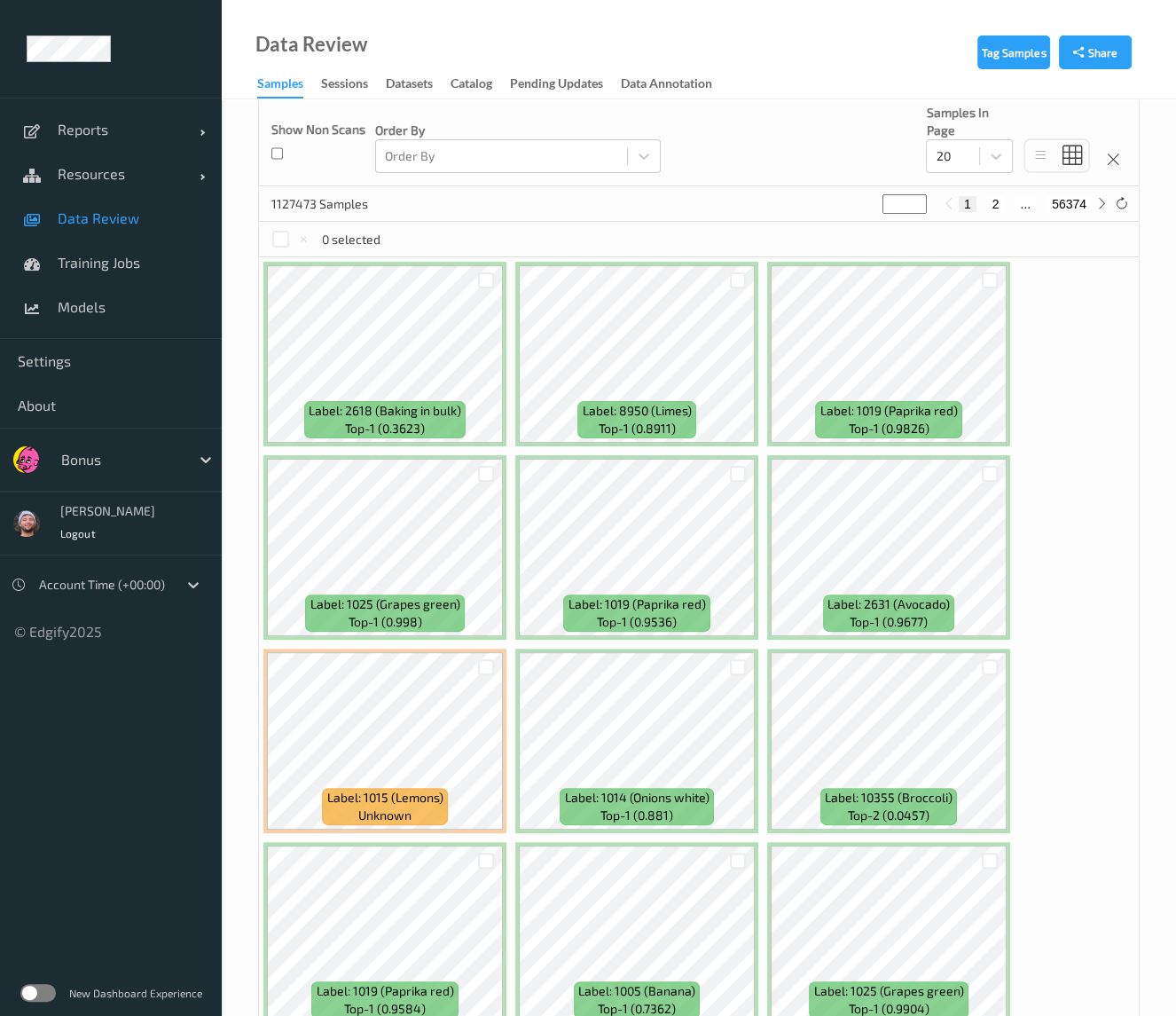
click at [152, 684] on ul "Reports Default Report Customized Report Resources Devices Clusters Sites Data …" at bounding box center [111, 508] width 222 height 1016
click at [160, 671] on ul "Reports Default Report Customized Report Resources Devices Clusters Sites Data …" at bounding box center [111, 508] width 222 height 1016
click at [150, 688] on ul "Reports Default Report Customized Report Resources Devices Clusters Sites Data …" at bounding box center [111, 508] width 222 height 1016
drag, startPoint x: 160, startPoint y: 667, endPoint x: 148, endPoint y: 707, distance: 41.8
click at [148, 707] on ul "Reports Default Report Customized Report Resources Devices Clusters Sites Data …" at bounding box center [111, 508] width 222 height 1016
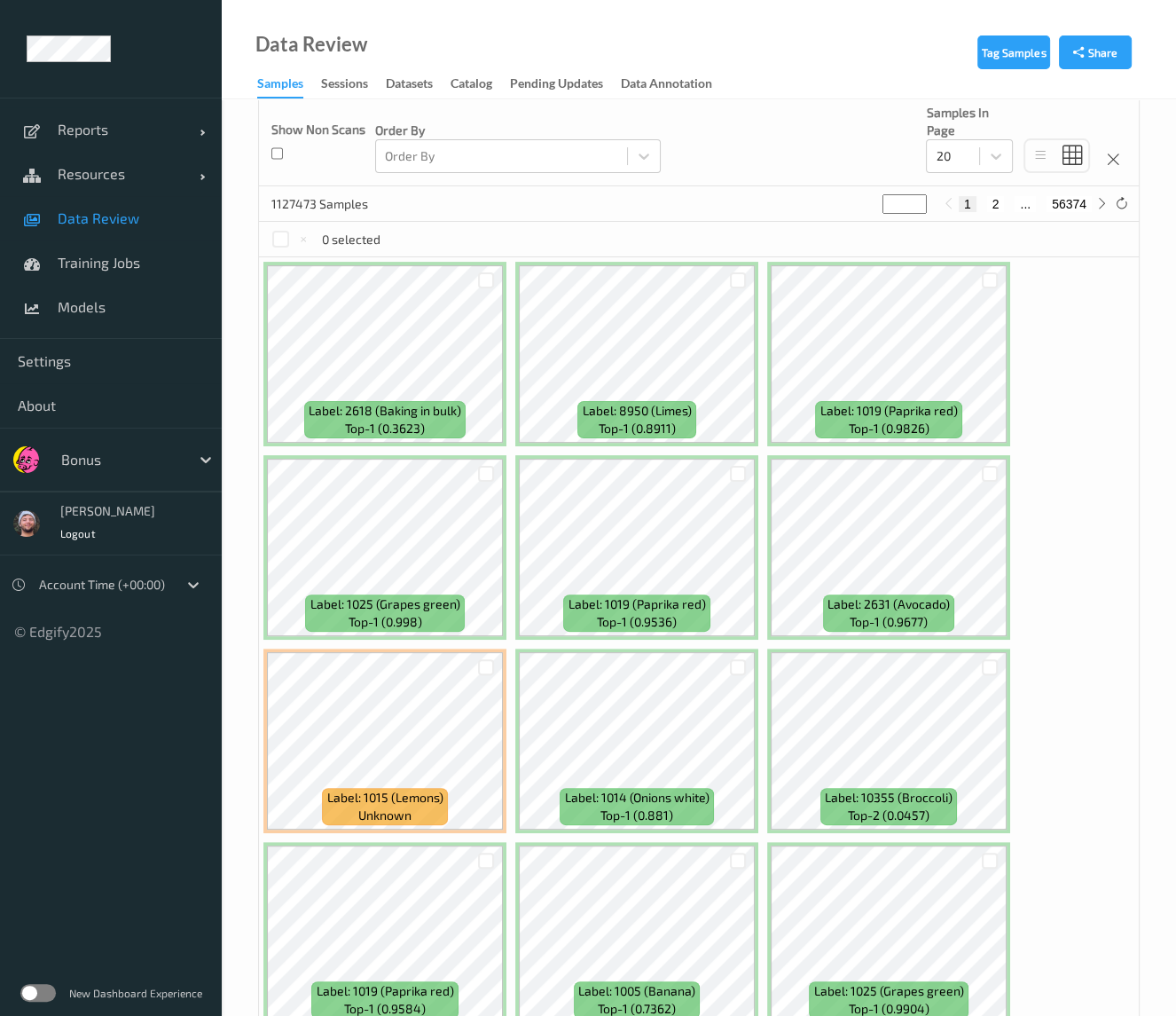
click at [148, 707] on ul "Reports Default Report Customized Report Resources Devices Clusters Sites Data …" at bounding box center [111, 508] width 222 height 1016
click at [159, 676] on ul "Reports Default Report Customized Report Resources Devices Clusters Sites Data …" at bounding box center [111, 508] width 222 height 1016
click at [152, 693] on ul "Reports Default Report Customized Report Resources Devices Clusters Sites Data …" at bounding box center [111, 508] width 222 height 1016
click at [1067, 928] on div "Label: 2618 (Baking in bulk) top-1 (0.3623) Label: 8950 (Limes) top-1 (0.8911) …" at bounding box center [698, 933] width 880 height 1353
